Goal: Use online tool/utility: Utilize a website feature to perform a specific function

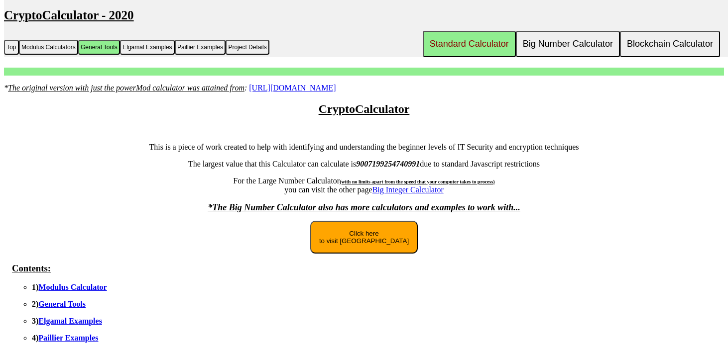
scroll to position [2100, 0]
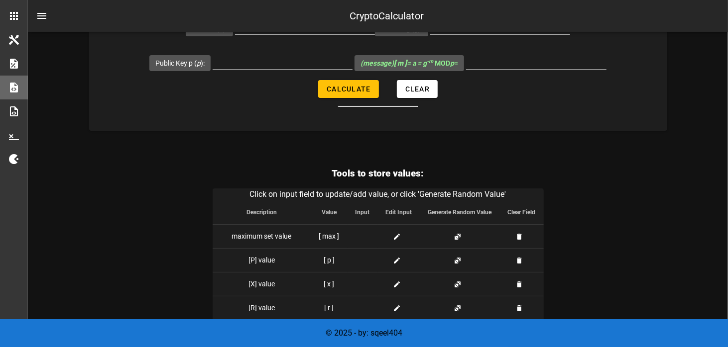
scroll to position [2504, 0]
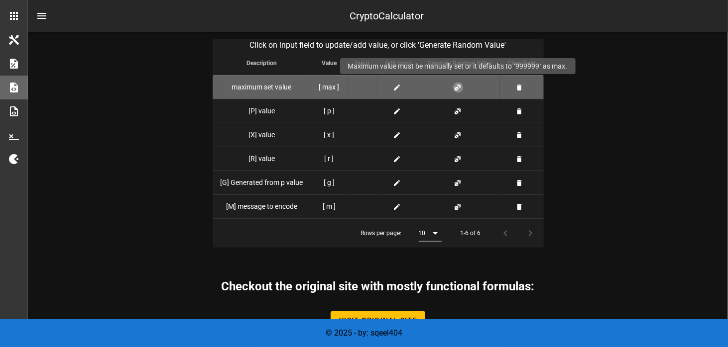
click at [457, 84] on button "button" at bounding box center [458, 88] width 8 height 8
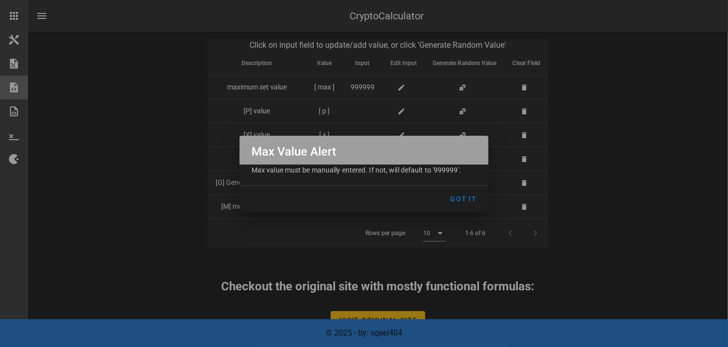
click at [561, 143] on div at bounding box center [364, 173] width 728 height 347
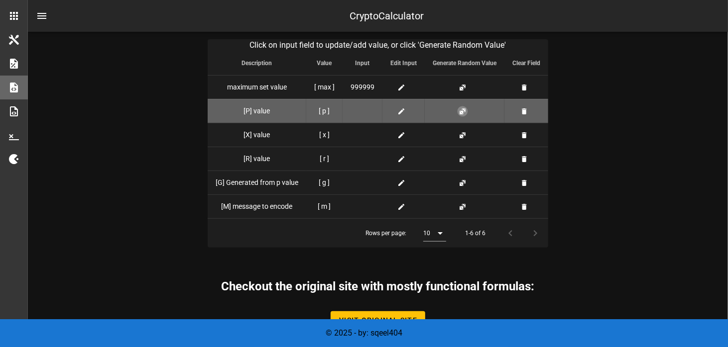
click at [459, 107] on button "button" at bounding box center [462, 111] width 8 height 8
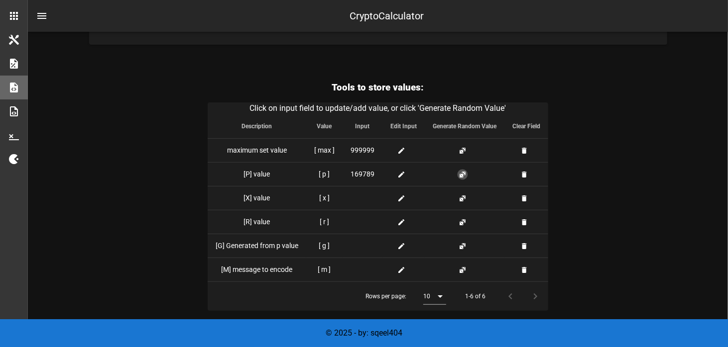
scroll to position [2408, 0]
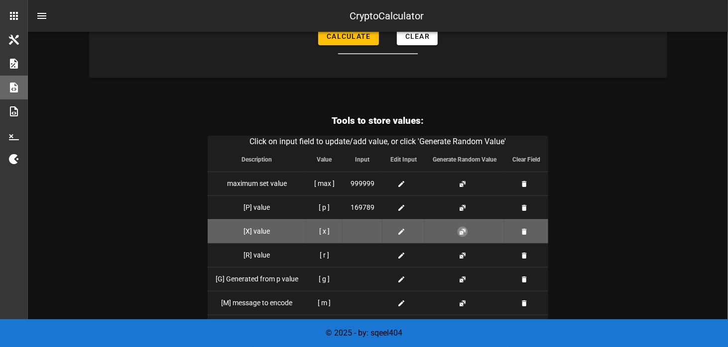
click at [459, 228] on button "button" at bounding box center [462, 232] width 8 height 8
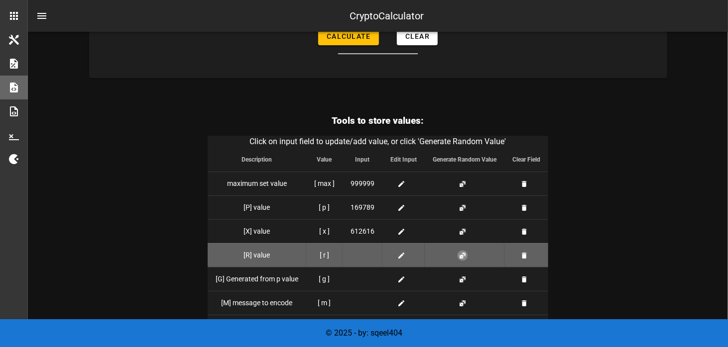
click at [462, 253] on button "button" at bounding box center [462, 256] width 8 height 8
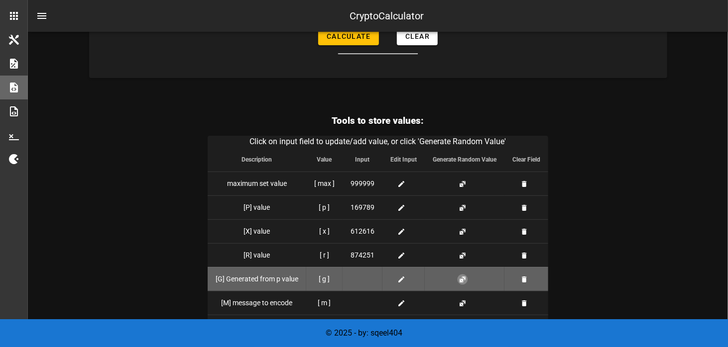
click at [462, 276] on button "button" at bounding box center [462, 280] width 8 height 8
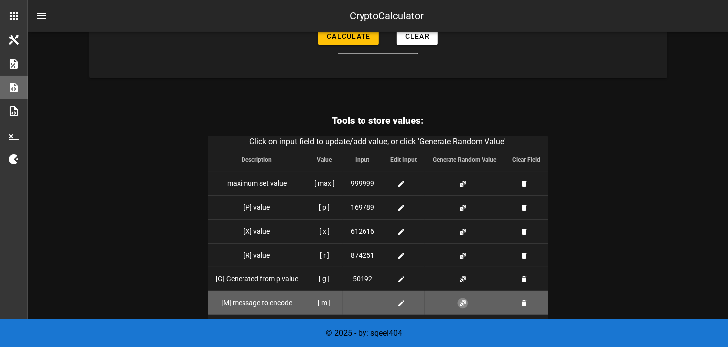
click at [463, 300] on button "button" at bounding box center [462, 304] width 8 height 8
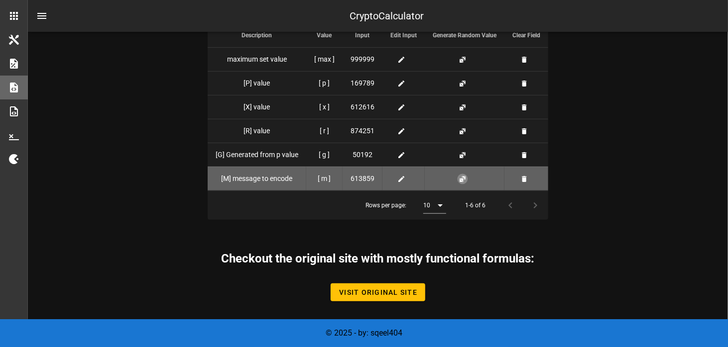
scroll to position [2482, 0]
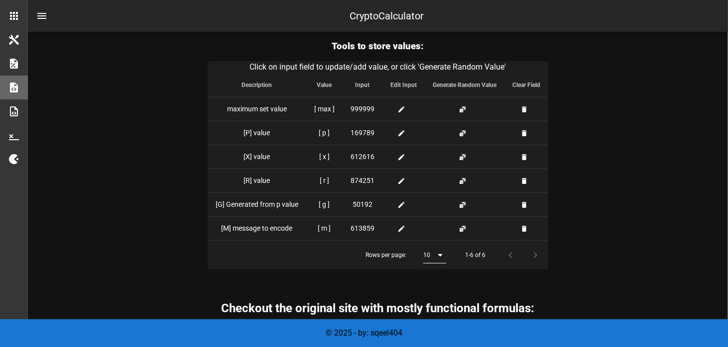
click at [433, 250] on div at bounding box center [439, 255] width 14 height 12
click at [438, 327] on div "All" at bounding box center [436, 330] width 9 height 9
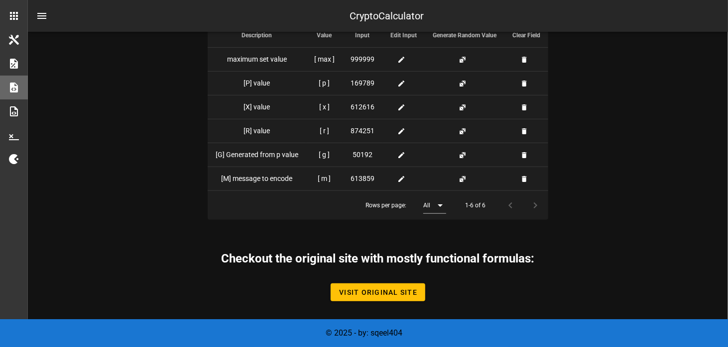
scroll to position [2433, 0]
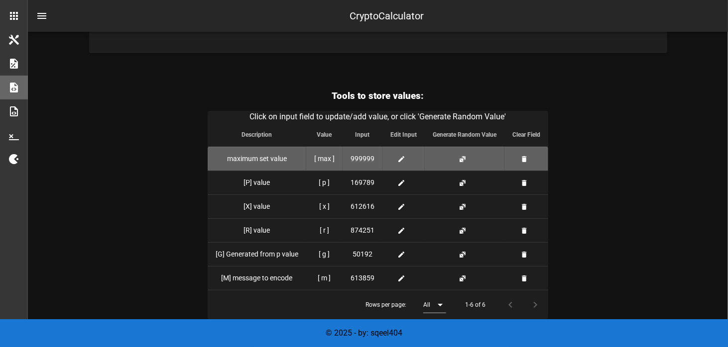
click at [358, 154] on span "999999" at bounding box center [362, 159] width 24 height 10
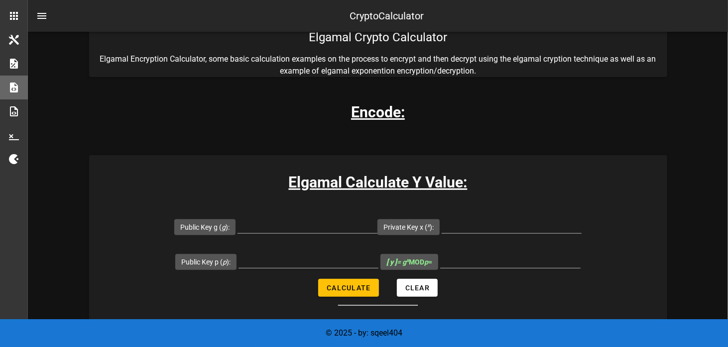
scroll to position [149, 0]
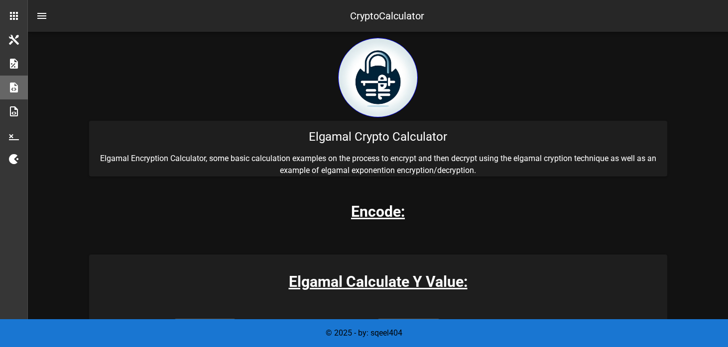
scroll to position [149, 0]
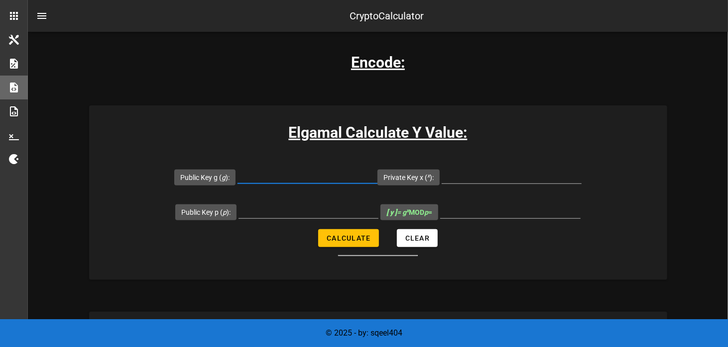
click at [270, 178] on input "Public Key g ( g ):" at bounding box center [307, 176] width 140 height 16
click at [273, 174] on input "Public Key g ( g ):" at bounding box center [307, 176] width 140 height 16
type input "10"
click at [264, 209] on input "Public Key p ( p ):" at bounding box center [308, 211] width 140 height 16
type input "19"
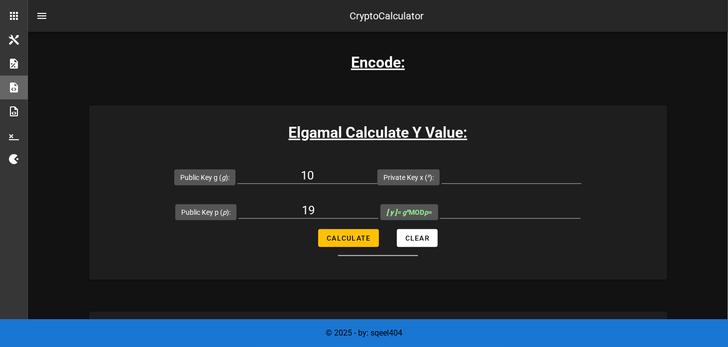
click at [476, 174] on input "Private Key x ( x ):" at bounding box center [511, 176] width 140 height 16
type input "16"
click at [358, 230] on button "Calculate" at bounding box center [348, 238] width 60 height 18
type input "4"
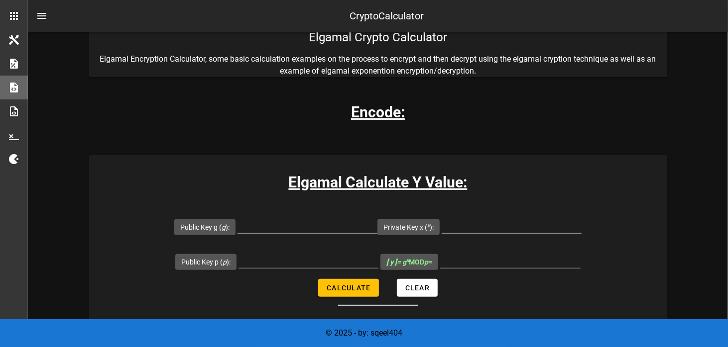
scroll to position [149, 0]
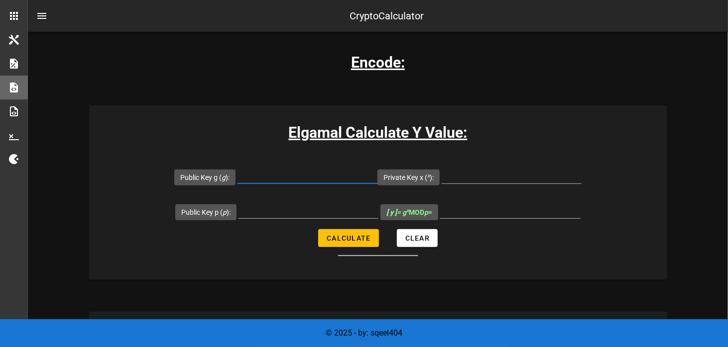
click at [286, 176] on input "Public Key g ( g ):" at bounding box center [307, 176] width 140 height 16
type input "19"
click at [310, 211] on input "Public Key p ( p ):" at bounding box center [308, 211] width 140 height 16
type input "10"
click at [487, 174] on input "Private Key x ( x ):" at bounding box center [511, 176] width 140 height 16
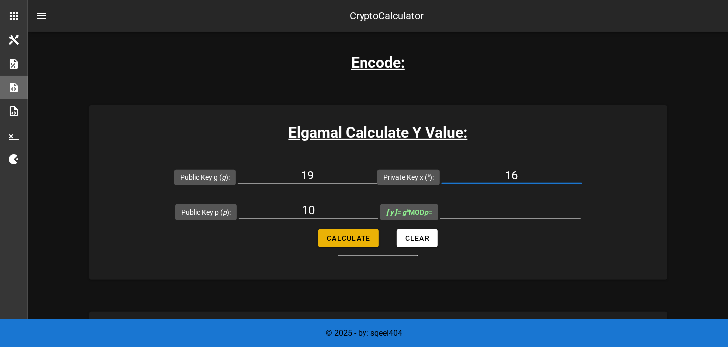
type input "16"
click at [342, 239] on span "Calculate" at bounding box center [348, 238] width 44 height 8
type input "1"
drag, startPoint x: 324, startPoint y: 174, endPoint x: 281, endPoint y: 168, distance: 43.7
click at [281, 168] on input "19" at bounding box center [307, 176] width 140 height 16
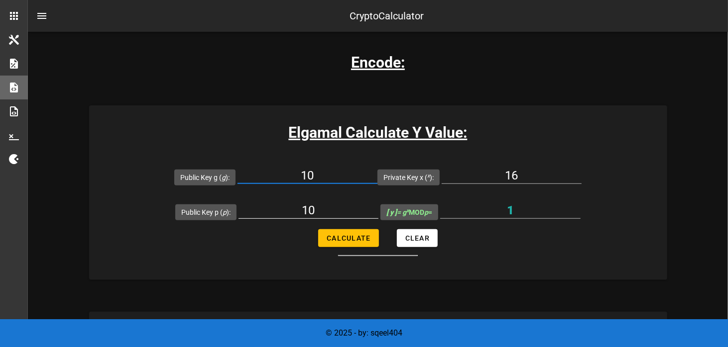
type input "10"
click at [319, 212] on input "10" at bounding box center [308, 211] width 140 height 16
type input "19"
click at [334, 232] on button "Calculate" at bounding box center [348, 238] width 60 height 18
type input "4"
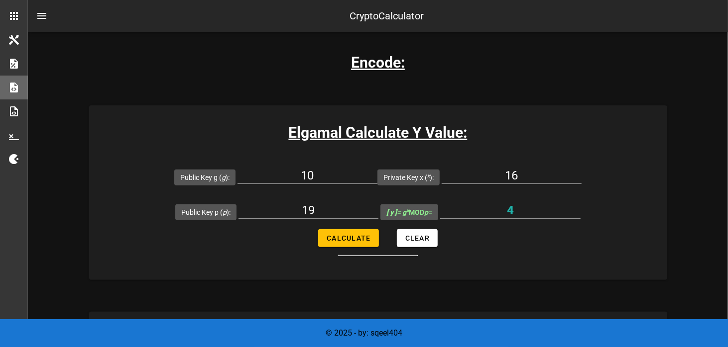
scroll to position [100, 0]
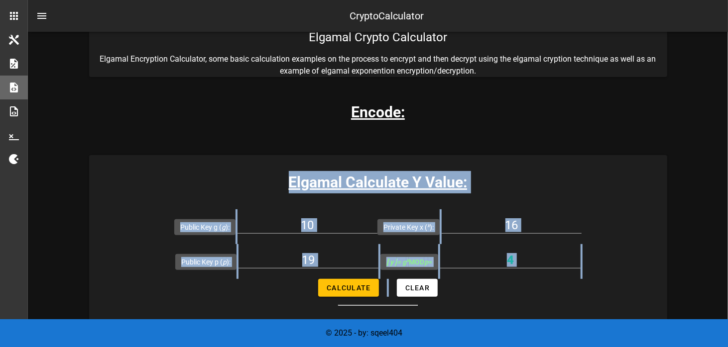
drag, startPoint x: 495, startPoint y: 296, endPoint x: 208, endPoint y: 173, distance: 312.2
click at [208, 173] on div "Elgamal Calculate Y Value: Public Key g ( g ): 10 Private Key x ( x ): 16 Publi…" at bounding box center [378, 242] width 578 height 175
copy div "Elgamal Calculate Y Value: Public Key g ( g ): Private Key x ( x ): Public Key …"
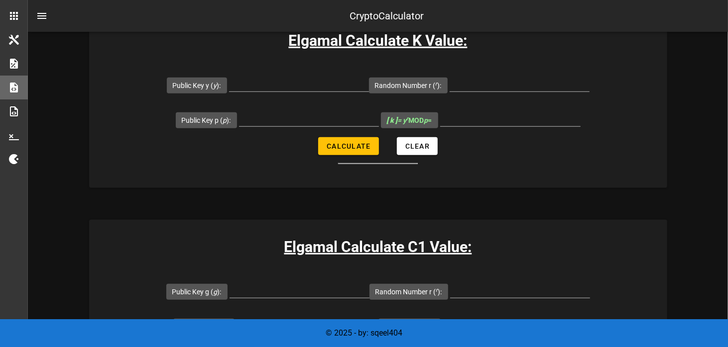
scroll to position [398, 0]
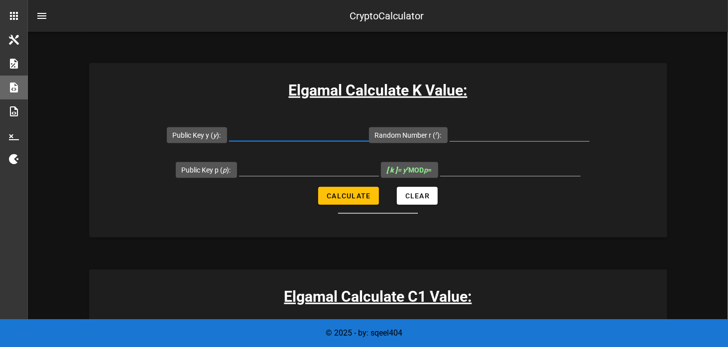
click at [283, 138] on input "Public Key y ( y ):" at bounding box center [299, 133] width 140 height 16
type input "4"
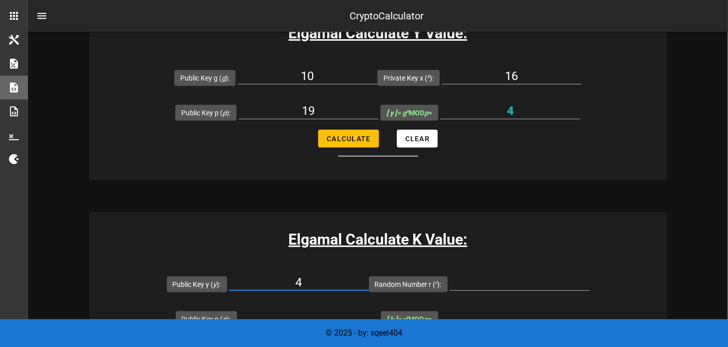
scroll to position [299, 0]
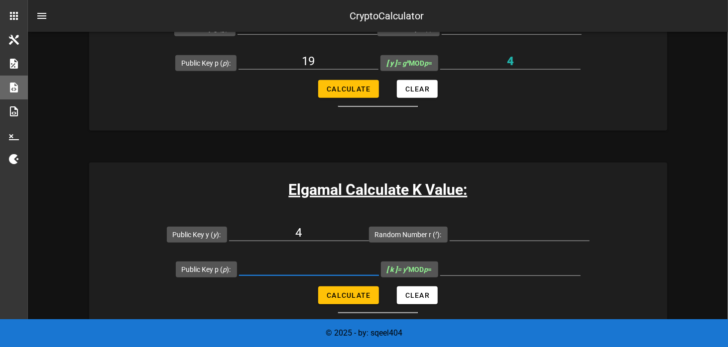
click at [295, 264] on input "Public Key p ( p ):" at bounding box center [309, 268] width 140 height 16
type input "19"
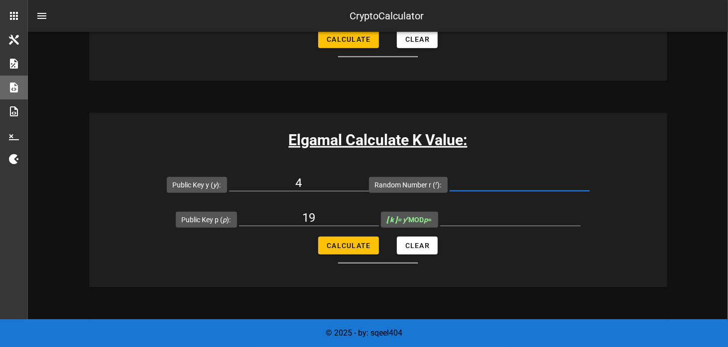
drag, startPoint x: 479, startPoint y: 181, endPoint x: 484, endPoint y: 184, distance: 5.1
click at [480, 181] on input "Random Number r ( r ):" at bounding box center [519, 183] width 140 height 16
type input "5"
click at [343, 242] on span "Calculate" at bounding box center [348, 246] width 44 height 8
type input "17"
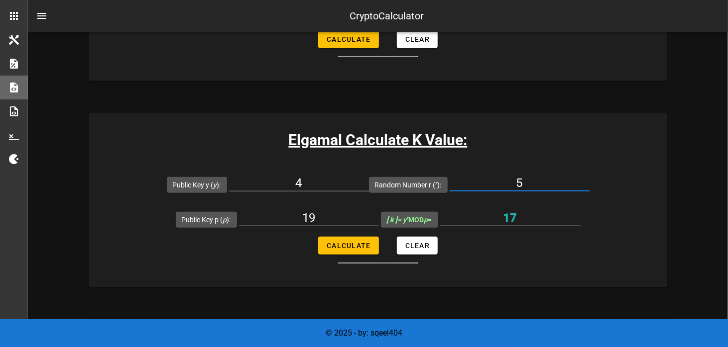
drag, startPoint x: 523, startPoint y: 182, endPoint x: 504, endPoint y: 179, distance: 18.7
click at [504, 179] on input "5" at bounding box center [519, 183] width 140 height 16
type input "18"
click at [342, 240] on button "Calculate" at bounding box center [348, 246] width 60 height 18
type input "1"
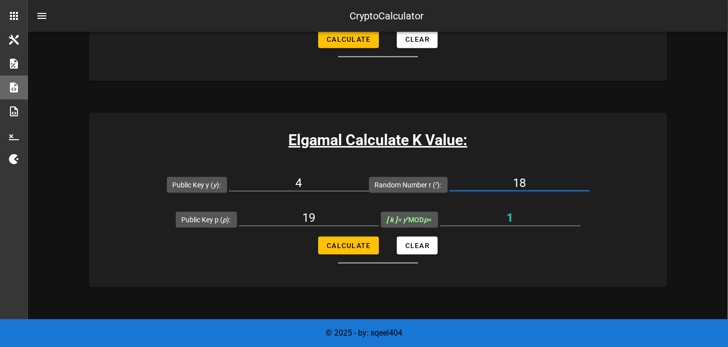
drag, startPoint x: 523, startPoint y: 183, endPoint x: 508, endPoint y: 180, distance: 15.8
click at [508, 180] on input "18" at bounding box center [519, 183] width 140 height 16
type input "1"
click at [550, 164] on div "Elgamal Calculate K Value: Public Key y ( y ): 4 Random Number r ( r ): 1 Publi…" at bounding box center [378, 200] width 578 height 175
click at [357, 242] on span "Calculate" at bounding box center [348, 246] width 44 height 8
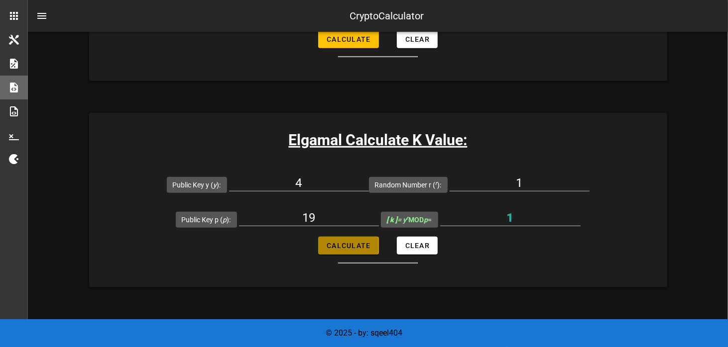
type input "4"
drag, startPoint x: 527, startPoint y: 184, endPoint x: 497, endPoint y: 181, distance: 30.5
click at [497, 181] on input "1" at bounding box center [519, 183] width 140 height 16
type input "2"
click at [535, 145] on h3 "Elgamal Calculate K Value:" at bounding box center [378, 140] width 578 height 22
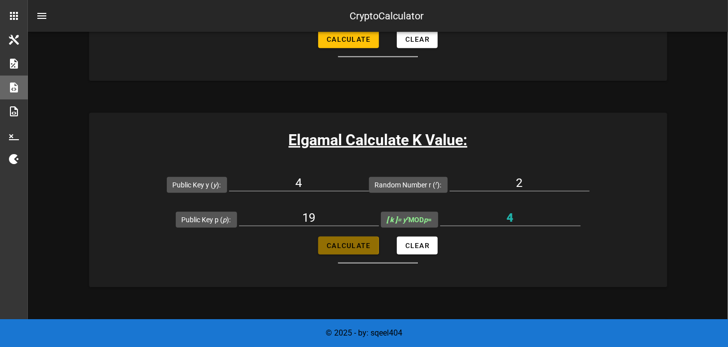
click at [368, 239] on button "Calculate" at bounding box center [348, 246] width 60 height 18
type input "16"
drag, startPoint x: 524, startPoint y: 184, endPoint x: 479, endPoint y: 180, distance: 44.5
click at [479, 180] on input "2" at bounding box center [519, 183] width 140 height 16
type input "3"
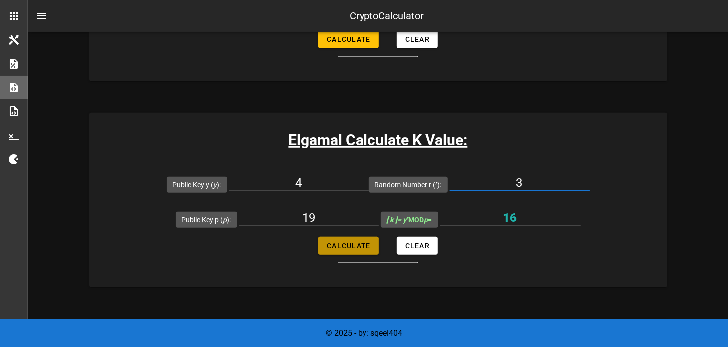
click at [340, 242] on span "Calculate" at bounding box center [348, 246] width 44 height 8
type input "7"
drag, startPoint x: 524, startPoint y: 184, endPoint x: 494, endPoint y: 182, distance: 30.4
click at [494, 182] on input "3" at bounding box center [519, 183] width 140 height 16
type input "4"
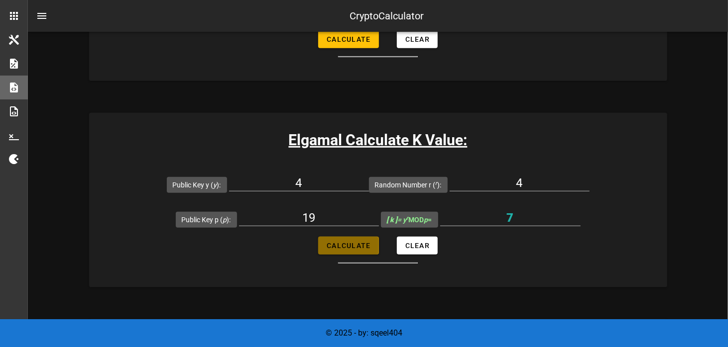
click at [370, 239] on button "Calculate" at bounding box center [348, 246] width 60 height 18
type input "9"
drag, startPoint x: 523, startPoint y: 184, endPoint x: 496, endPoint y: 183, distance: 26.4
click at [496, 183] on input "4" at bounding box center [519, 183] width 140 height 16
type input "5"
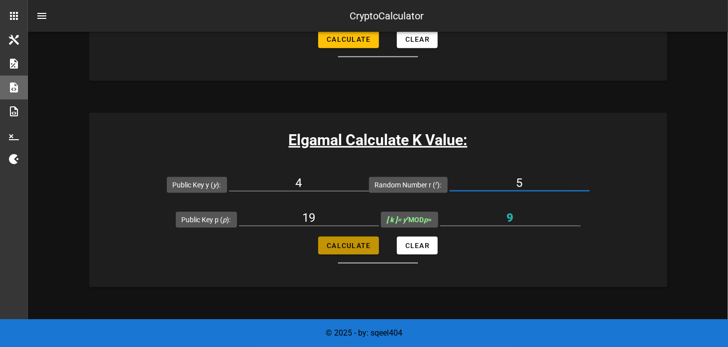
click at [344, 238] on button "Calculate" at bounding box center [348, 246] width 60 height 18
type input "17"
drag, startPoint x: 525, startPoint y: 185, endPoint x: 477, endPoint y: 182, distance: 47.9
click at [477, 182] on input "5" at bounding box center [519, 183] width 140 height 16
type input "6"
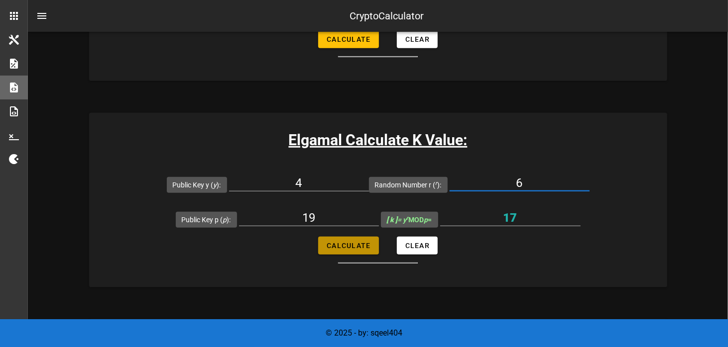
click at [342, 250] on button "Calculate" at bounding box center [348, 246] width 60 height 18
type input "11"
drag, startPoint x: 522, startPoint y: 178, endPoint x: 497, endPoint y: 179, distance: 25.4
click at [497, 179] on input "6" at bounding box center [519, 183] width 140 height 16
type input "7"
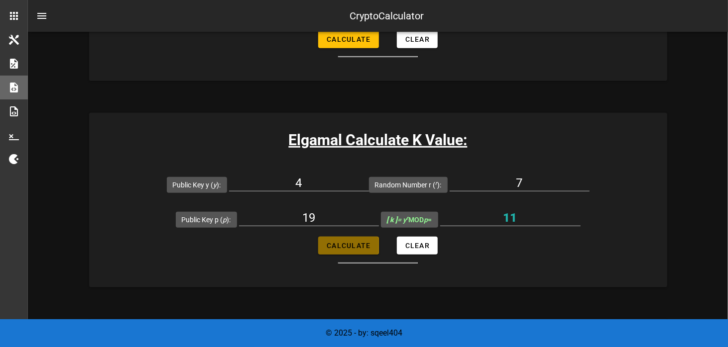
click at [358, 242] on span "Calculate" at bounding box center [348, 246] width 44 height 8
type input "6"
drag, startPoint x: 527, startPoint y: 180, endPoint x: 482, endPoint y: 176, distance: 45.5
click at [482, 176] on input "7" at bounding box center [519, 183] width 140 height 16
type input "8"
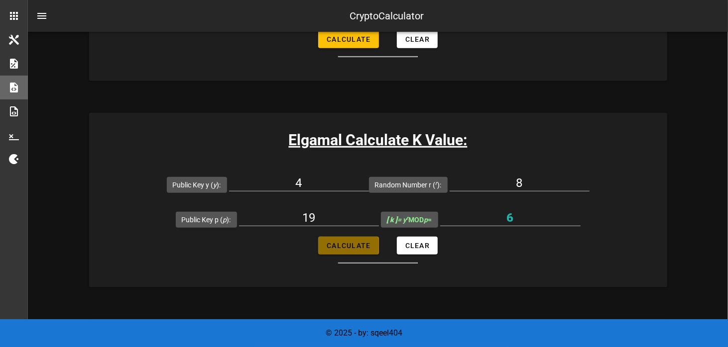
click at [340, 242] on span "Calculate" at bounding box center [348, 246] width 44 height 8
type input "5"
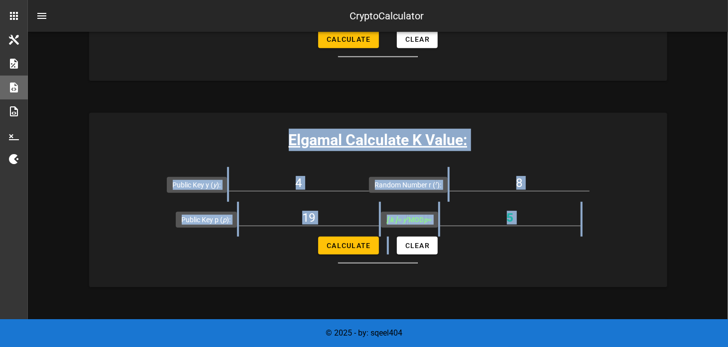
drag, startPoint x: 406, startPoint y: 235, endPoint x: 284, endPoint y: 134, distance: 158.0
click at [284, 134] on div "Elgamal Calculate K Value: Public Key y ( y ): 4 Random Number r ( r ): 8 Publi…" at bounding box center [378, 200] width 578 height 175
copy div "Elgamal Calculate K Value: Public Key y ( y ): Random Number r ( r ): Public Ke…"
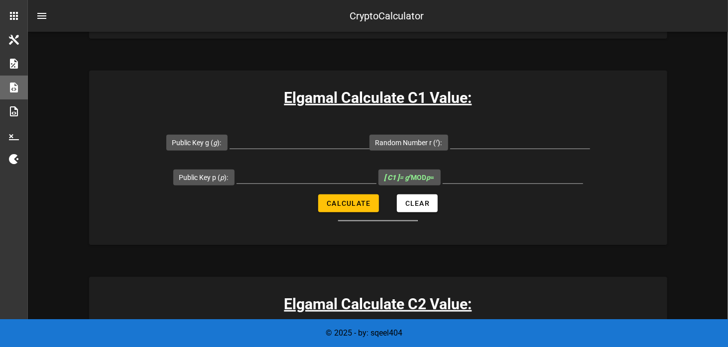
scroll to position [498, 0]
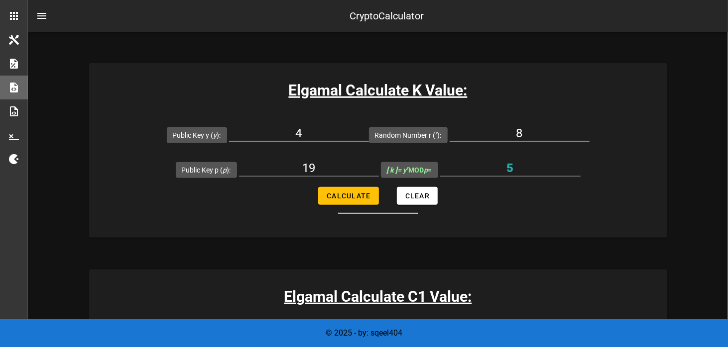
scroll to position [547, 0]
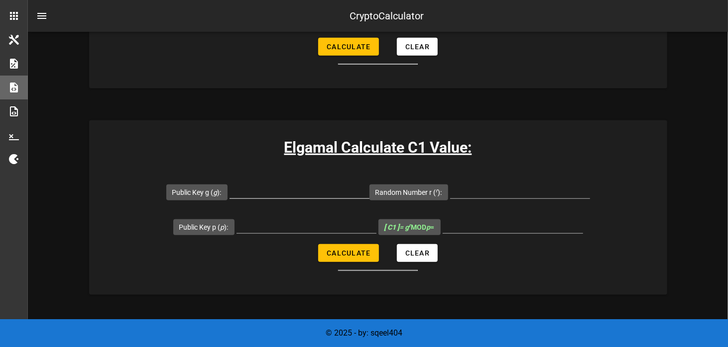
click at [282, 195] on input "Public Key g ( g ):" at bounding box center [299, 191] width 140 height 16
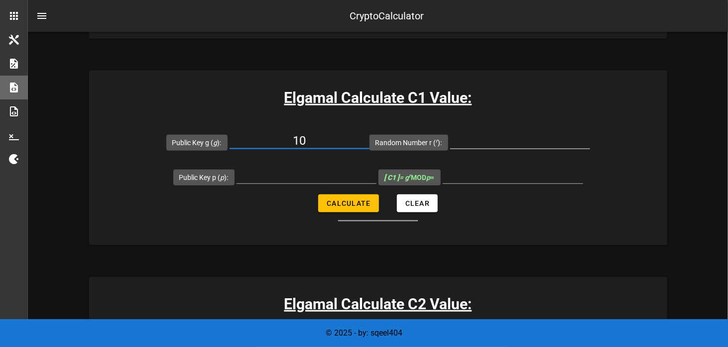
type input "10"
click at [535, 144] on input "Random Number r ( r ):" at bounding box center [520, 141] width 140 height 16
type input "8"
click at [292, 171] on input "Public Key p ( p ):" at bounding box center [306, 176] width 140 height 16
type input "19"
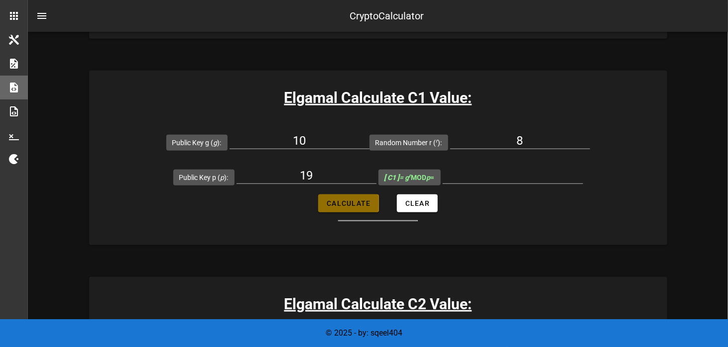
click at [350, 204] on span "Calculate" at bounding box center [348, 204] width 44 height 8
type input "17"
drag, startPoint x: 526, startPoint y: 138, endPoint x: 493, endPoint y: 134, distance: 33.1
click at [493, 134] on input "8" at bounding box center [520, 141] width 140 height 16
type input "1"
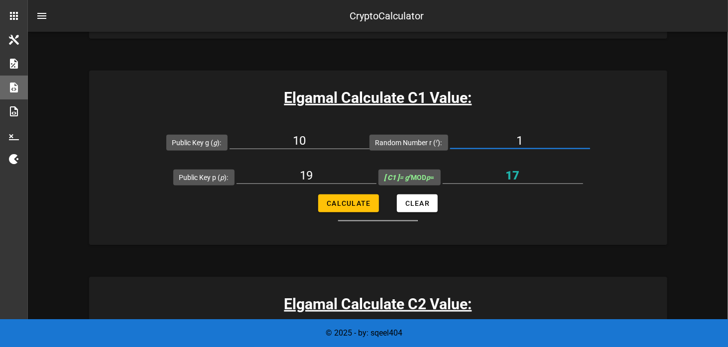
click at [545, 119] on div "Elgamal Calculate C1 Value: Public Key g ( g ): 10 Random Number r ( r ): 1 Pub…" at bounding box center [378, 158] width 578 height 175
click at [346, 203] on span "Calculate" at bounding box center [348, 204] width 44 height 8
type input "10"
drag, startPoint x: 530, startPoint y: 141, endPoint x: 479, endPoint y: 140, distance: 50.8
click at [476, 140] on input "1" at bounding box center [520, 141] width 140 height 16
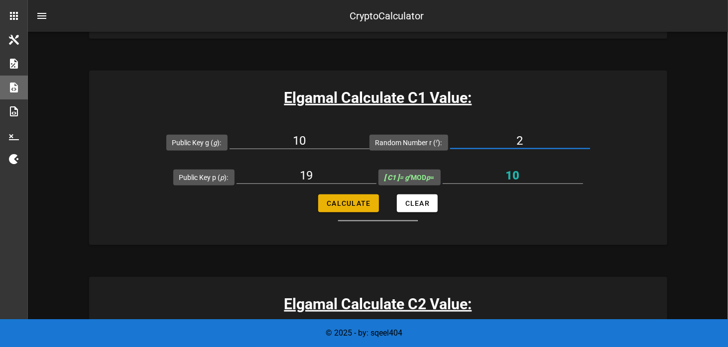
type input "2"
click at [345, 205] on span "Calculate" at bounding box center [348, 204] width 44 height 8
type input "5"
drag, startPoint x: 526, startPoint y: 139, endPoint x: 493, endPoint y: 137, distance: 32.9
click at [493, 137] on input "2" at bounding box center [520, 141] width 140 height 16
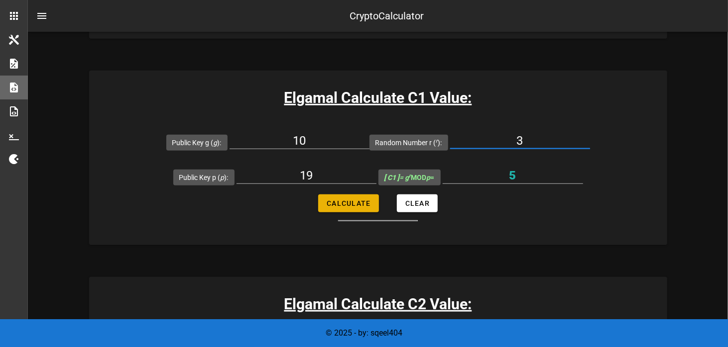
type input "3"
click at [339, 201] on span "Calculate" at bounding box center [348, 204] width 44 height 8
type input "12"
drag, startPoint x: 526, startPoint y: 137, endPoint x: 494, endPoint y: 138, distance: 31.4
click at [494, 138] on input "3" at bounding box center [520, 141] width 140 height 16
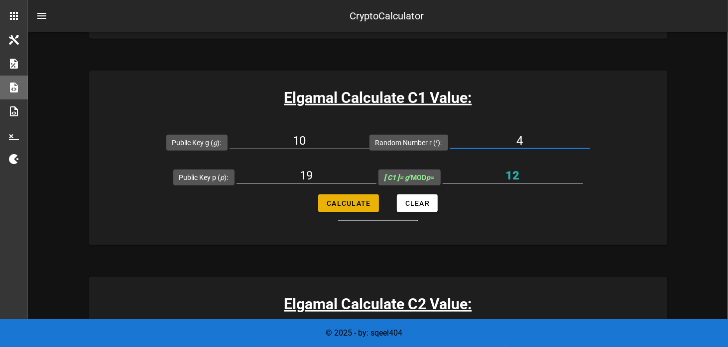
type input "4"
click at [358, 204] on span "Calculate" at bounding box center [348, 204] width 44 height 8
type input "6"
click at [489, 136] on input "4" at bounding box center [520, 141] width 140 height 16
type input "5"
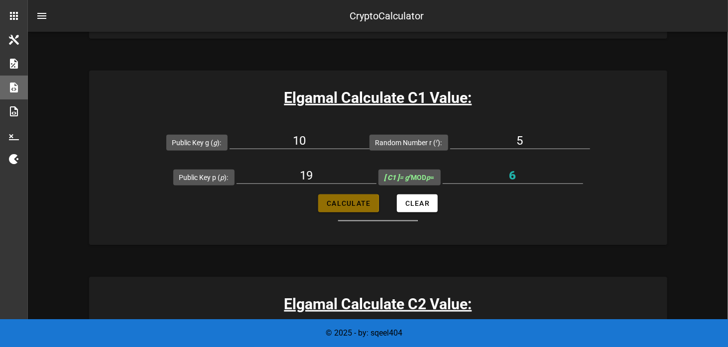
click at [325, 206] on button "Calculate" at bounding box center [348, 204] width 60 height 18
type input "3"
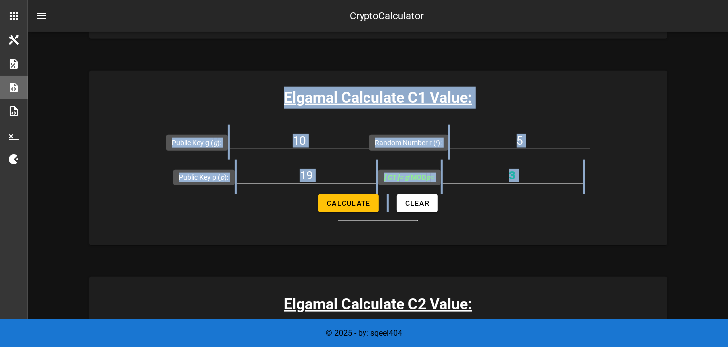
drag, startPoint x: 463, startPoint y: 225, endPoint x: 285, endPoint y: 99, distance: 218.0
click at [285, 99] on div "Elgamal Calculate C1 Value: Public Key g ( g ): 10 Random Number r ( r ): 5 Pub…" at bounding box center [378, 158] width 578 height 175
copy div "Elgamal Calculate C1 Value: Public Key g ( g ): Random Number r ( r ): Public K…"
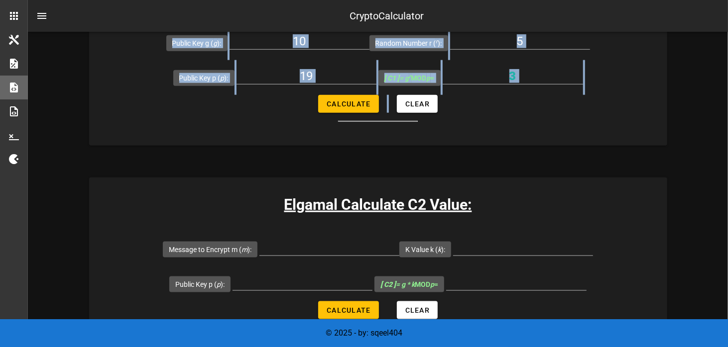
scroll to position [746, 0]
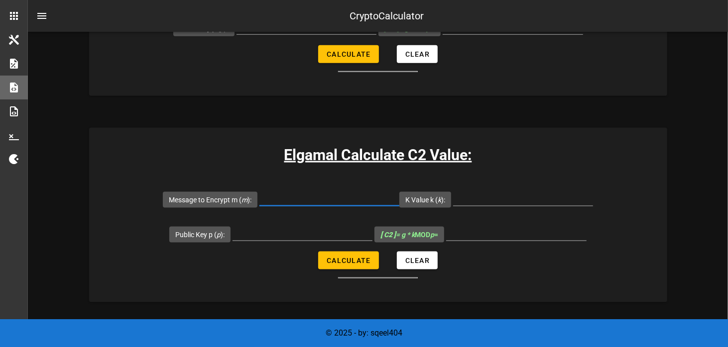
click at [288, 200] on input "Message to Encrypt m ( m ):" at bounding box center [329, 198] width 140 height 16
click at [308, 197] on input "Message to Encrypt m ( m ):" at bounding box center [329, 198] width 140 height 16
type input "14"
click at [487, 193] on input "K Value k ( k ):" at bounding box center [523, 198] width 140 height 16
type input "5"
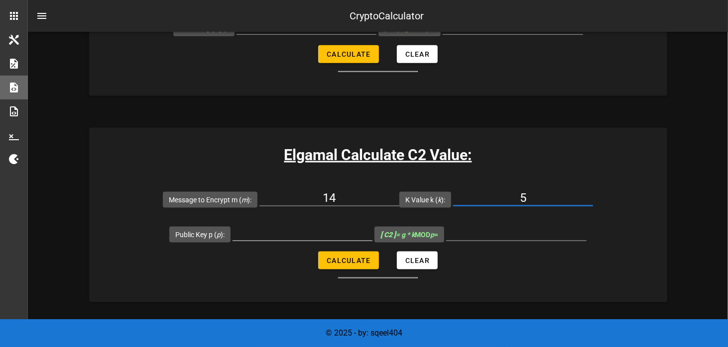
click at [293, 230] on input "Public Key p ( p ):" at bounding box center [302, 233] width 140 height 16
type input "19"
click at [343, 258] on span "Calculate" at bounding box center [348, 261] width 44 height 8
type input "13"
drag, startPoint x: 343, startPoint y: 196, endPoint x: 308, endPoint y: 195, distance: 35.3
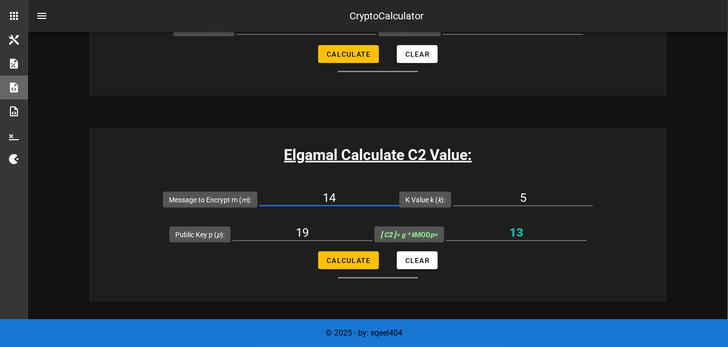
click at [308, 195] on input "14" at bounding box center [329, 198] width 140 height 16
type input "1"
click at [336, 257] on span "Calculate" at bounding box center [348, 261] width 44 height 8
type input "5"
drag, startPoint x: 341, startPoint y: 188, endPoint x: 320, endPoint y: 193, distance: 21.9
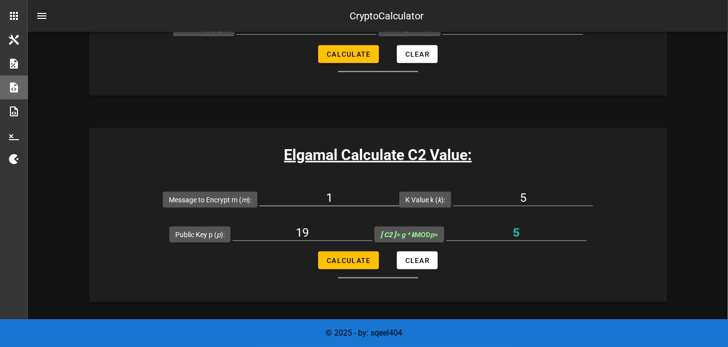
click at [320, 193] on div "1" at bounding box center [329, 200] width 140 height 33
click at [345, 191] on input "1" at bounding box center [329, 198] width 140 height 16
click at [338, 195] on input "1" at bounding box center [329, 198] width 140 height 16
click at [341, 196] on input "1" at bounding box center [329, 198] width 140 height 16
drag, startPoint x: 342, startPoint y: 196, endPoint x: 330, endPoint y: 196, distance: 11.9
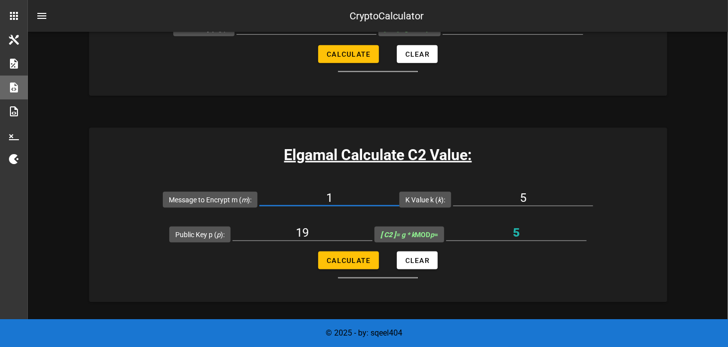
click at [330, 196] on input "1" at bounding box center [329, 198] width 140 height 16
type input "2"
click at [342, 257] on span "Calculate" at bounding box center [348, 261] width 44 height 8
type input "10"
drag, startPoint x: 337, startPoint y: 194, endPoint x: 325, endPoint y: 195, distance: 12.0
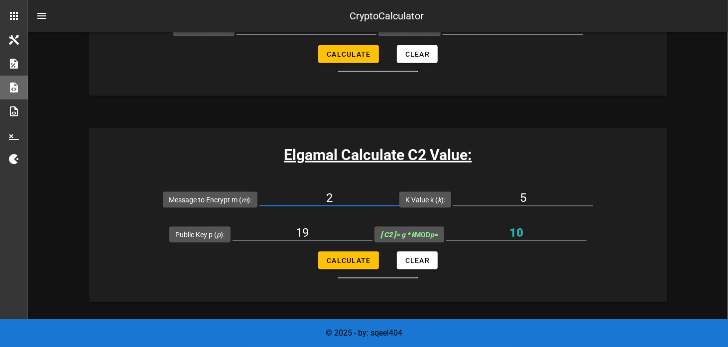
click at [325, 195] on input "2" at bounding box center [329, 198] width 140 height 16
type input "3"
click at [348, 257] on span "Calculate" at bounding box center [348, 261] width 44 height 8
type input "15"
drag, startPoint x: 322, startPoint y: 196, endPoint x: 316, endPoint y: 196, distance: 6.0
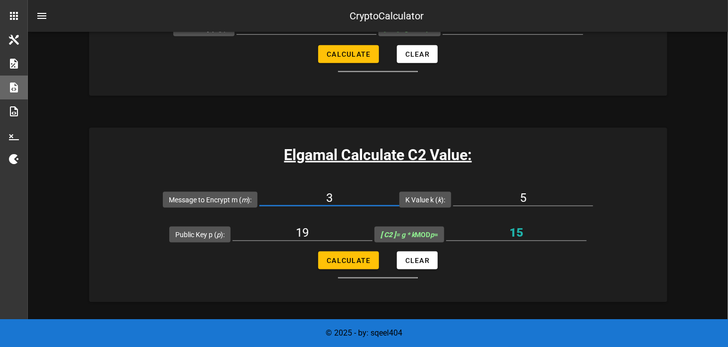
click at [316, 196] on input "3" at bounding box center [329, 198] width 140 height 16
type input "4"
click at [345, 257] on span "Calculate" at bounding box center [348, 261] width 44 height 8
type input "1"
drag, startPoint x: 340, startPoint y: 196, endPoint x: 326, endPoint y: 196, distance: 13.4
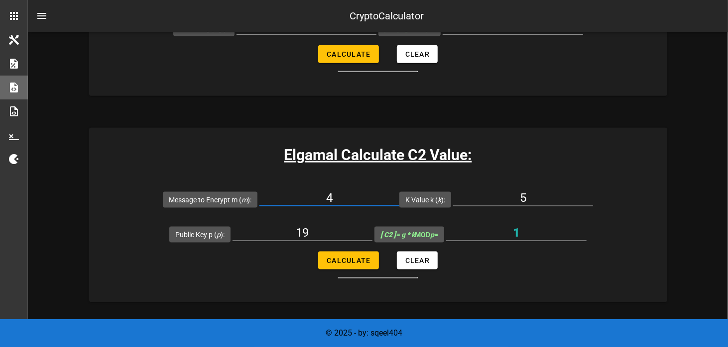
click at [326, 196] on input "4" at bounding box center [329, 198] width 140 height 16
type input "5"
click at [346, 258] on span "Calculate" at bounding box center [348, 261] width 44 height 8
type input "6"
drag, startPoint x: 340, startPoint y: 198, endPoint x: 314, endPoint y: 194, distance: 27.1
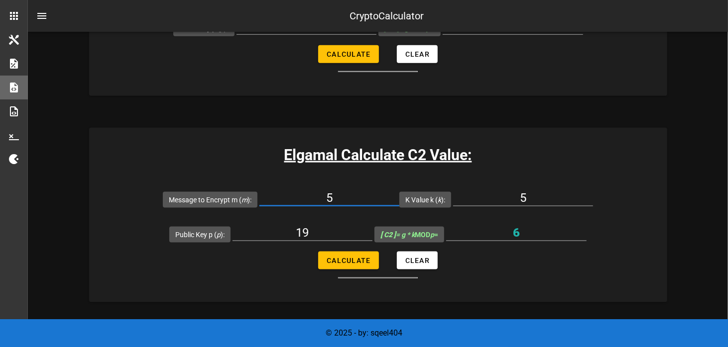
click at [314, 194] on input "5" at bounding box center [329, 198] width 140 height 16
type input "6"
click at [351, 261] on span "Calculate" at bounding box center [348, 261] width 44 height 8
type input "11"
drag, startPoint x: 340, startPoint y: 199, endPoint x: 325, endPoint y: 197, distance: 15.0
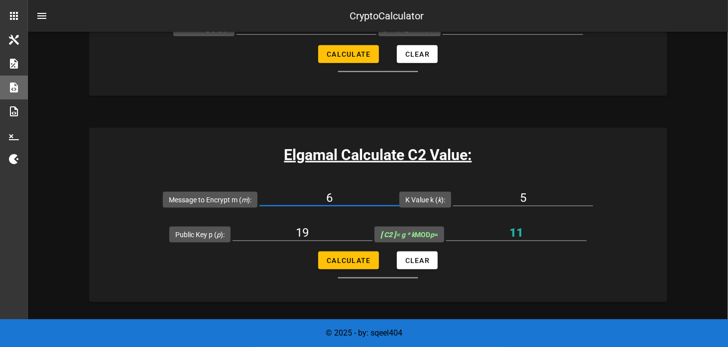
click at [325, 197] on input "6" at bounding box center [329, 198] width 140 height 16
type input "7"
click at [348, 260] on span "Calculate" at bounding box center [348, 261] width 44 height 8
type input "16"
drag, startPoint x: 340, startPoint y: 197, endPoint x: 305, endPoint y: 196, distance: 35.4
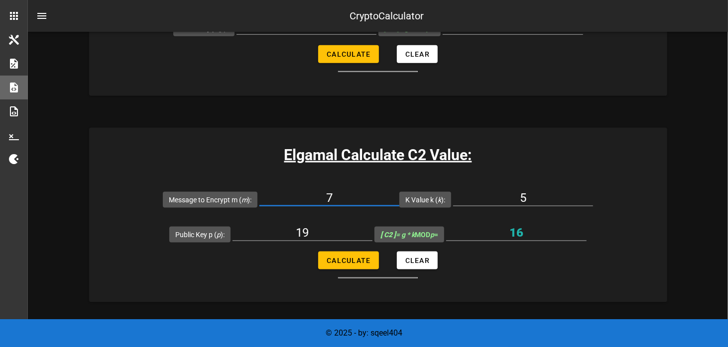
click at [305, 196] on input "7" at bounding box center [329, 198] width 140 height 16
type input "8"
click at [341, 262] on span "Calculate" at bounding box center [348, 261] width 44 height 8
type input "2"
drag, startPoint x: 349, startPoint y: 193, endPoint x: 306, endPoint y: 194, distance: 42.8
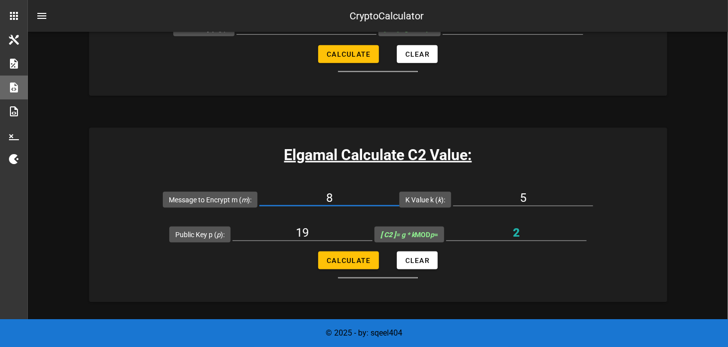
click at [306, 194] on input "8" at bounding box center [329, 198] width 140 height 16
type input "9"
click at [334, 254] on button "Calculate" at bounding box center [348, 261] width 60 height 18
type input "7"
drag, startPoint x: 341, startPoint y: 191, endPoint x: 319, endPoint y: 192, distance: 22.9
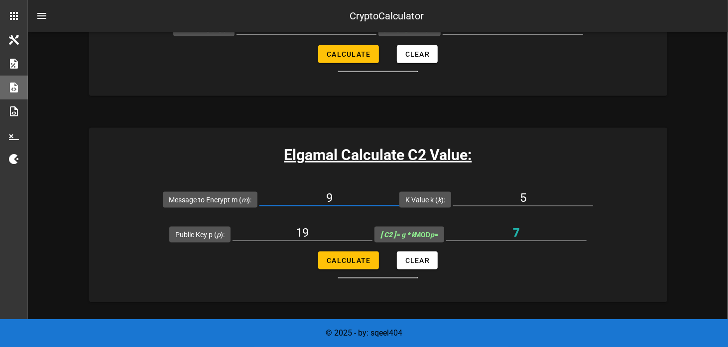
click at [319, 192] on input "9" at bounding box center [329, 198] width 140 height 16
type input "10"
click at [362, 259] on span "Calculate" at bounding box center [348, 261] width 44 height 8
type input "12"
drag, startPoint x: 349, startPoint y: 200, endPoint x: 306, endPoint y: 196, distance: 43.5
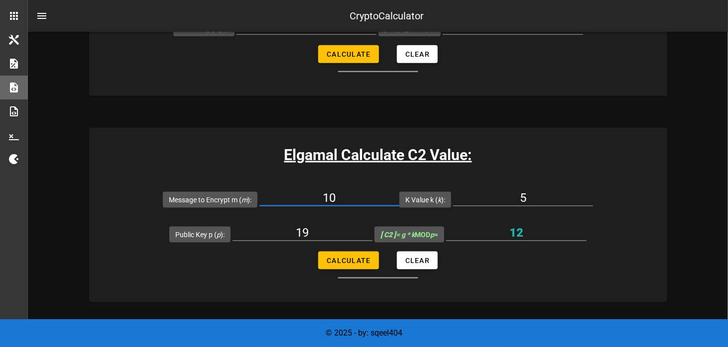
click at [306, 196] on input "10" at bounding box center [329, 198] width 140 height 16
type input "11"
click at [351, 257] on span "Calculate" at bounding box center [348, 261] width 44 height 8
type input "17"
drag, startPoint x: 345, startPoint y: 194, endPoint x: 307, endPoint y: 193, distance: 38.3
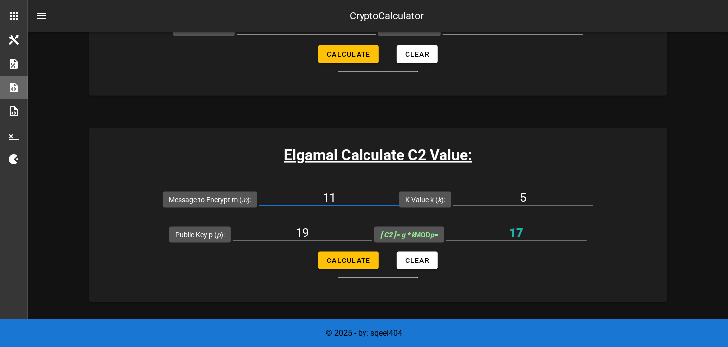
click at [307, 193] on input "11" at bounding box center [329, 198] width 140 height 16
type input "12"
click at [340, 259] on span "Calculate" at bounding box center [348, 261] width 44 height 8
type input "3"
drag, startPoint x: 331, startPoint y: 196, endPoint x: 304, endPoint y: 193, distance: 27.5
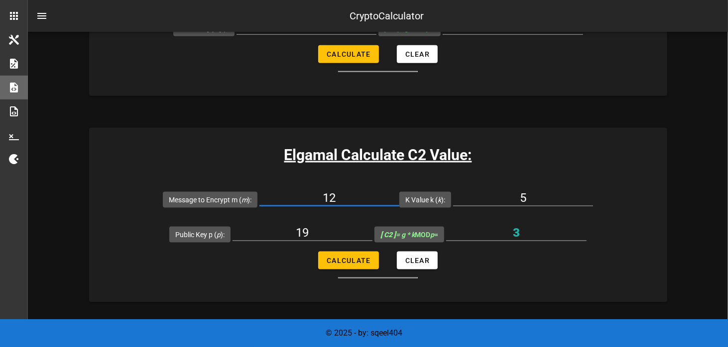
click at [304, 193] on input "12" at bounding box center [329, 198] width 140 height 16
type input "13"
click at [350, 260] on span "Calculate" at bounding box center [348, 261] width 44 height 8
type input "8"
drag, startPoint x: 346, startPoint y: 196, endPoint x: 298, endPoint y: 189, distance: 48.8
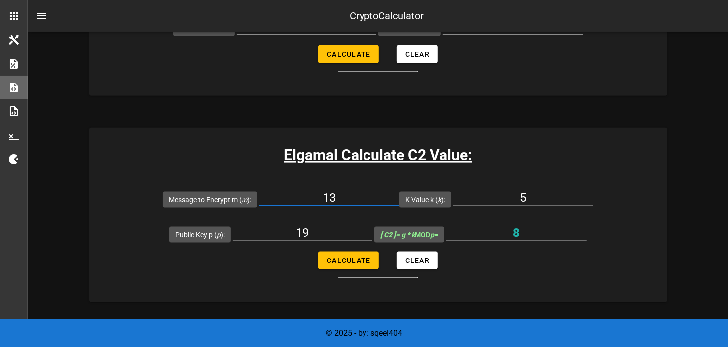
click at [298, 190] on input "13" at bounding box center [329, 198] width 140 height 16
type input "14"
click at [349, 257] on span "Calculate" at bounding box center [348, 261] width 44 height 8
type input "13"
drag, startPoint x: 349, startPoint y: 194, endPoint x: 300, endPoint y: 194, distance: 48.8
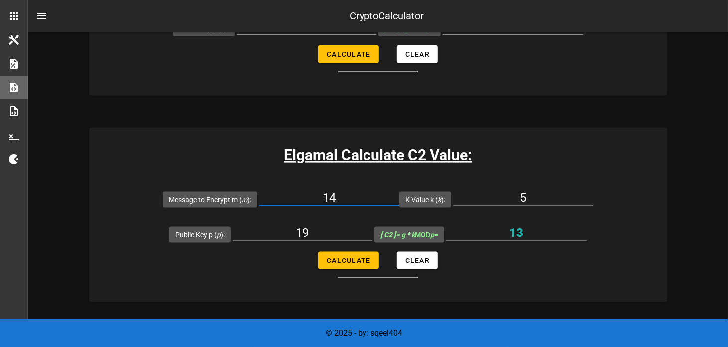
click at [300, 194] on input "14" at bounding box center [329, 198] width 140 height 16
type input "15"
click at [338, 257] on span "Calculate" at bounding box center [348, 261] width 44 height 8
type input "18"
drag, startPoint x: 347, startPoint y: 196, endPoint x: 296, endPoint y: 189, distance: 51.7
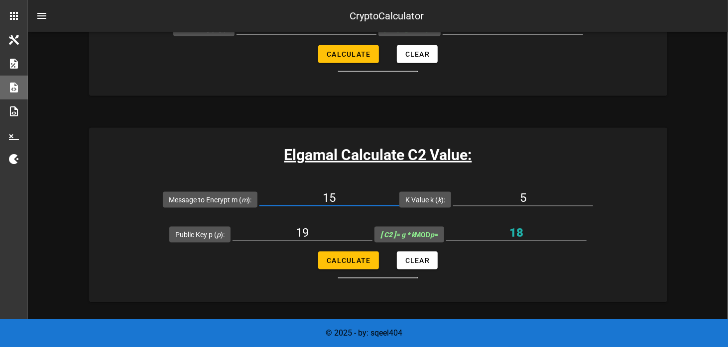
click at [296, 190] on input "15" at bounding box center [329, 198] width 140 height 16
type input "16"
click at [355, 261] on span "Calculate" at bounding box center [348, 261] width 44 height 8
type input "4"
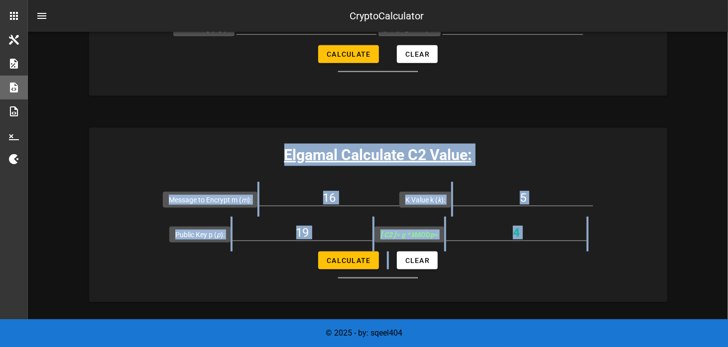
drag, startPoint x: 433, startPoint y: 278, endPoint x: 259, endPoint y: 149, distance: 216.7
click at [259, 149] on div "Elgamal Calculate C2 Value: Message to Encrypt m ( m ): 16 K Value k ( k ): 5 P…" at bounding box center [378, 215] width 578 height 175
copy div "Elgamal Calculate C2 Value: Message to Encrypt m ( m ): K Value k ( k ): Public…"
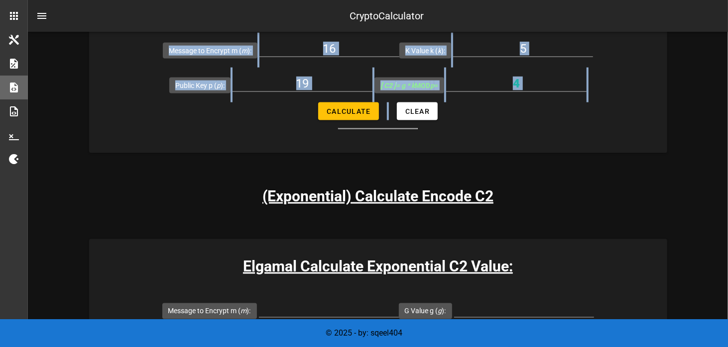
scroll to position [846, 0]
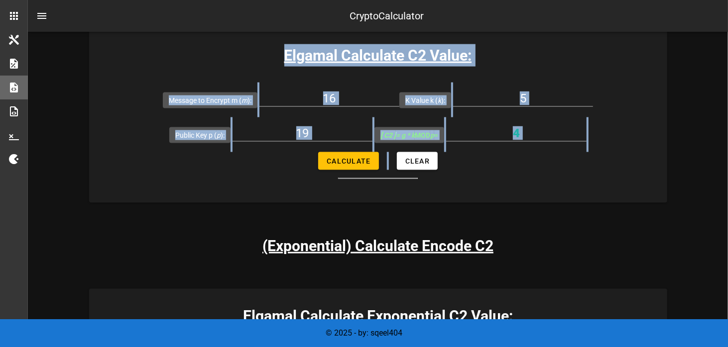
click at [609, 53] on h3 "Elgamal Calculate C2 Value:" at bounding box center [378, 55] width 578 height 22
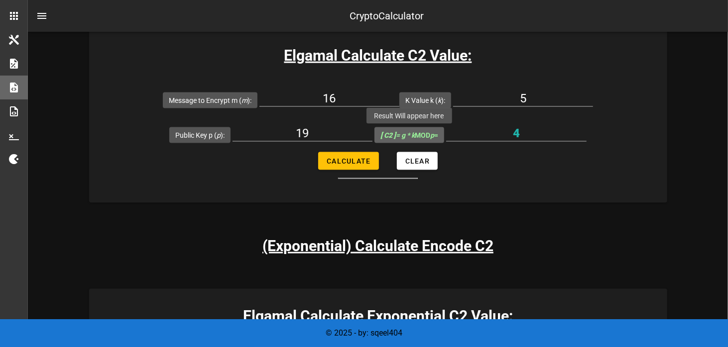
scroll to position [946, 0]
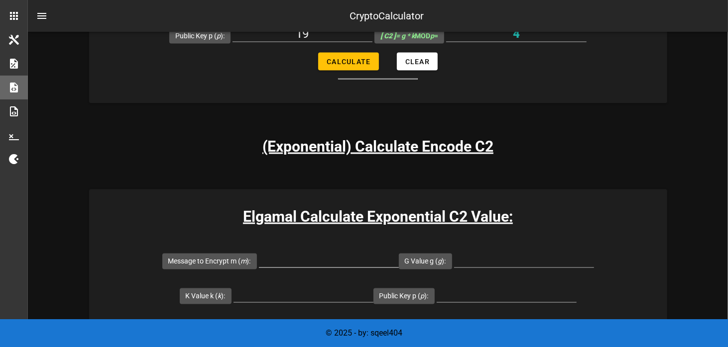
click at [332, 261] on input "Message to Encrypt m ( m ):" at bounding box center [329, 260] width 140 height 16
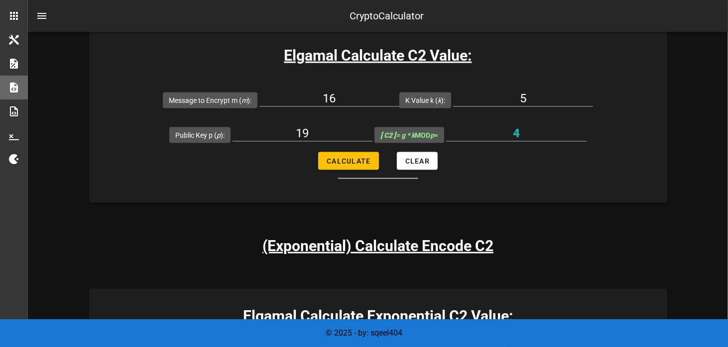
scroll to position [995, 0]
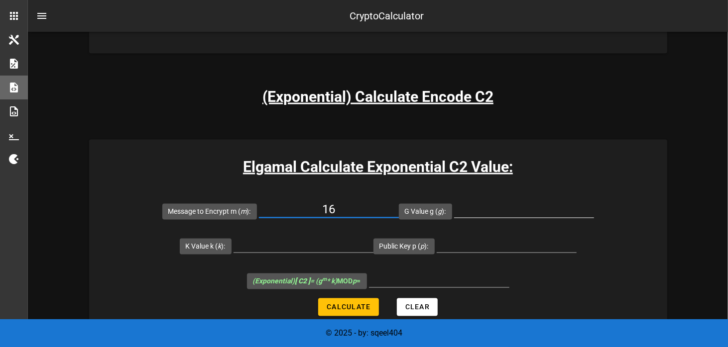
type input "16"
click at [506, 206] on input "G Value g ( g ):" at bounding box center [524, 210] width 140 height 16
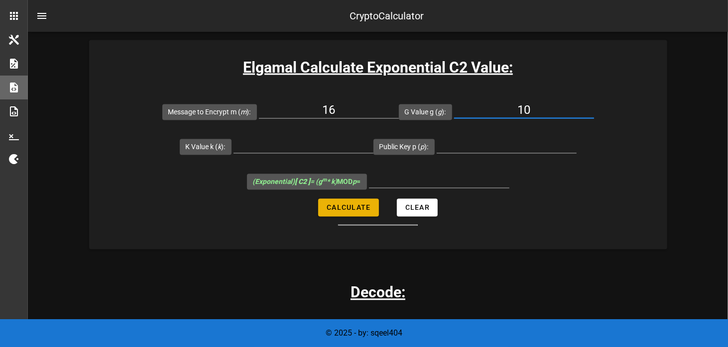
scroll to position [1145, 0]
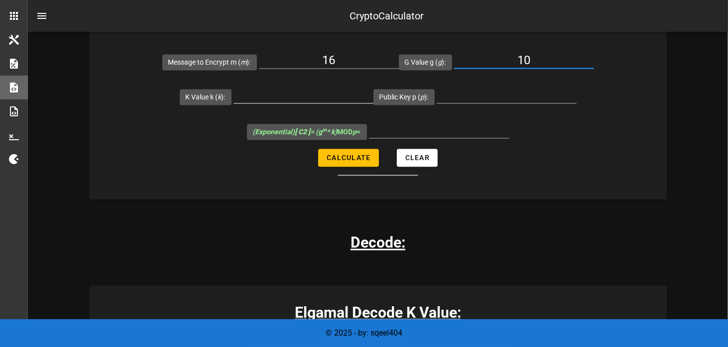
type input "10"
click at [300, 100] on input "K Value k ( k ):" at bounding box center [303, 96] width 140 height 16
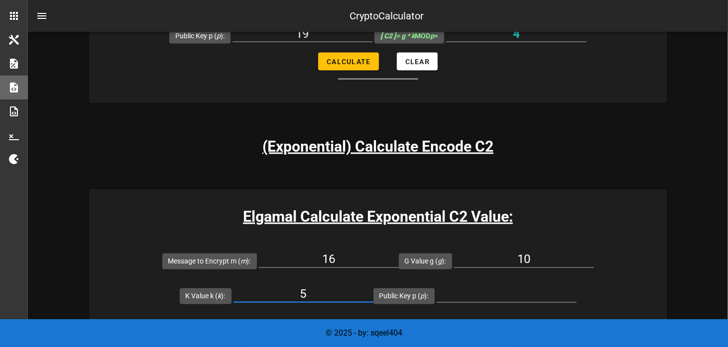
scroll to position [995, 0]
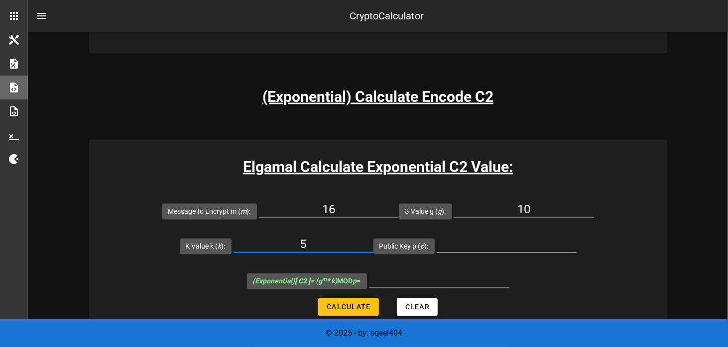
type input "5"
click at [474, 241] on input "Public Key p ( p ):" at bounding box center [506, 245] width 140 height 16
type input "19"
click at [359, 304] on span "Calculate" at bounding box center [348, 308] width 44 height 8
type input "1"
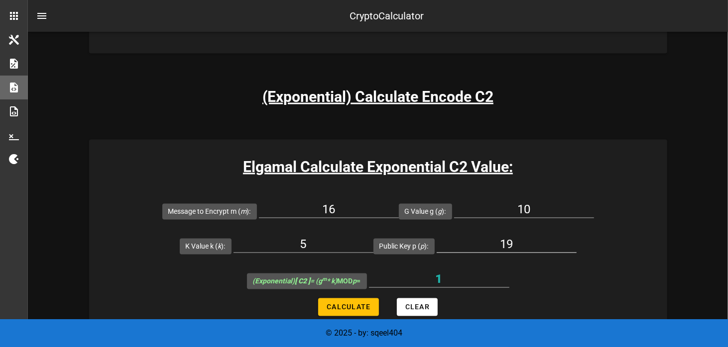
scroll to position [1045, 0]
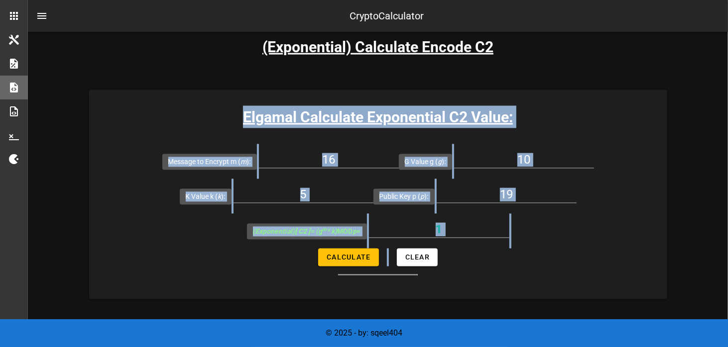
drag, startPoint x: 241, startPoint y: 112, endPoint x: 488, endPoint y: 270, distance: 292.5
click at [488, 270] on div "Elgamal Calculate Exponential C2 Value: Message to Encrypt m ( m ): 16 G Value …" at bounding box center [378, 195] width 578 height 210
copy div "Elgamal Calculate Exponential C2 Value: Message to Encrypt m ( m ): G Value g (…"
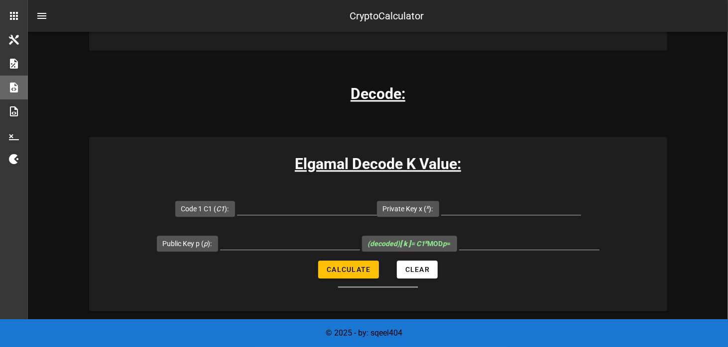
scroll to position [1145, 0]
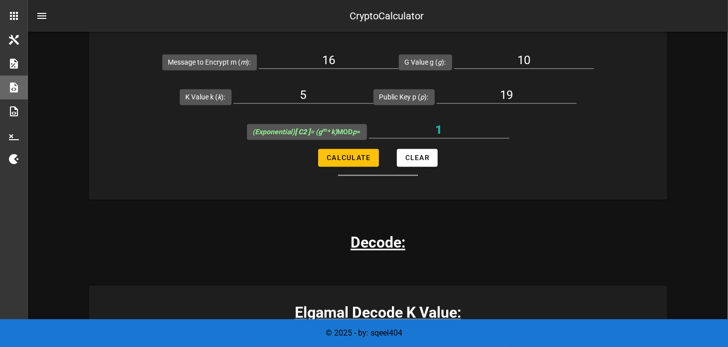
click at [263, 218] on div "Elgamal Crypto Calculator Elgamal Encryption Calculator, some basic calculation…" at bounding box center [378, 299] width 578 height 2812
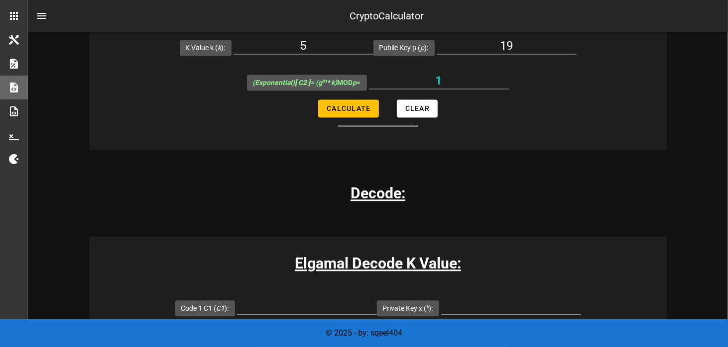
scroll to position [1344, 0]
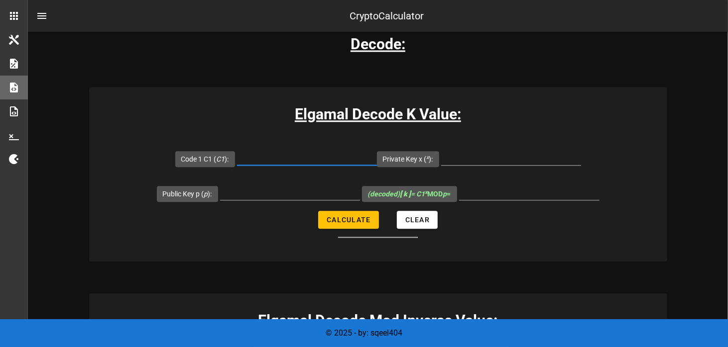
click at [287, 158] on input "Code 1 C1 ( C1 ):" at bounding box center [307, 157] width 140 height 16
type input "3"
click at [271, 189] on input "Public Key p ( p ):" at bounding box center [290, 192] width 140 height 16
type input "19"
click at [514, 156] on input "Private Key x ( x ):" at bounding box center [511, 157] width 140 height 16
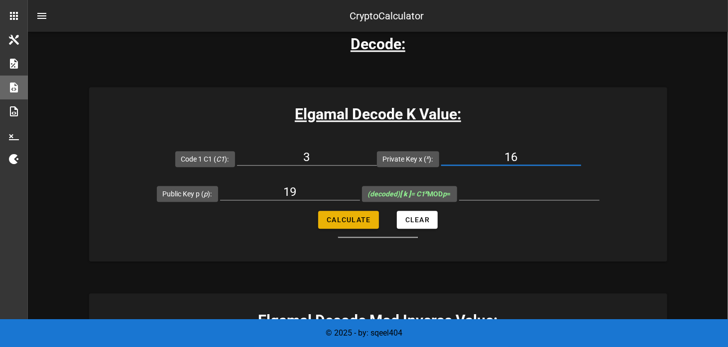
type input "16"
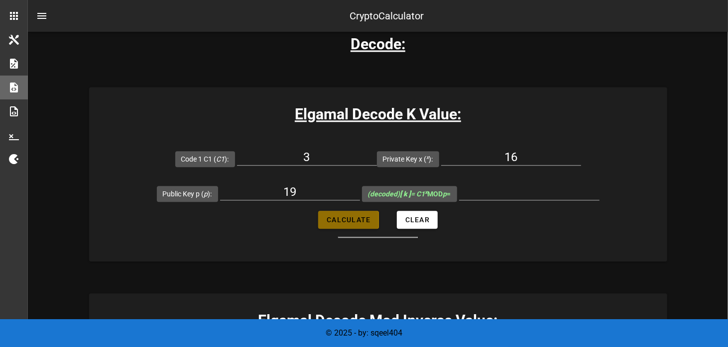
click at [338, 216] on span "Calculate" at bounding box center [348, 220] width 44 height 8
type input "17"
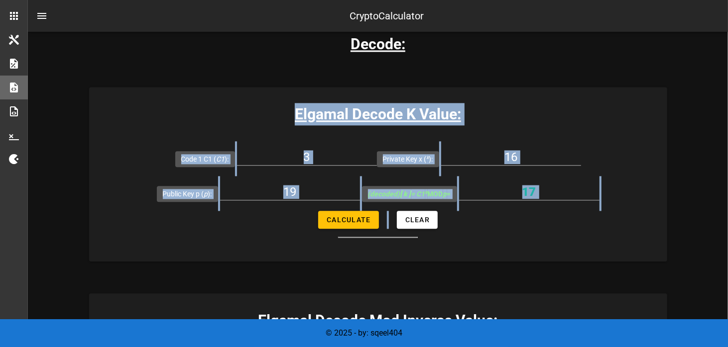
drag, startPoint x: 441, startPoint y: 244, endPoint x: 293, endPoint y: 107, distance: 201.1
click at [293, 107] on div "Elgamal Decode K Value: Code 1 C1 ( C1 ): 3 Private Key x ( x ): 16 Public Key …" at bounding box center [378, 174] width 578 height 175
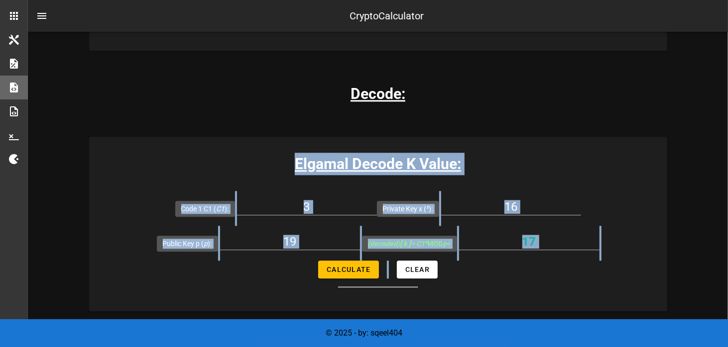
click at [472, 268] on form "Code 1 C1 ( C1 ): 3 Private Key x ( x ): 16 Public Key p ( p ): 19 (decoded) [ …" at bounding box center [378, 239] width 578 height 97
drag, startPoint x: 438, startPoint y: 283, endPoint x: 348, endPoint y: 94, distance: 209.7
click at [348, 94] on div "Elgamal Crypto Calculator Elgamal Encryption Calculator, some basic calculation…" at bounding box center [378, 150] width 578 height 2812
copy div "Decode: Elgamal Decode K Value: Code 1 C1 ( C1 ): Private Key x ( x ): Public K…"
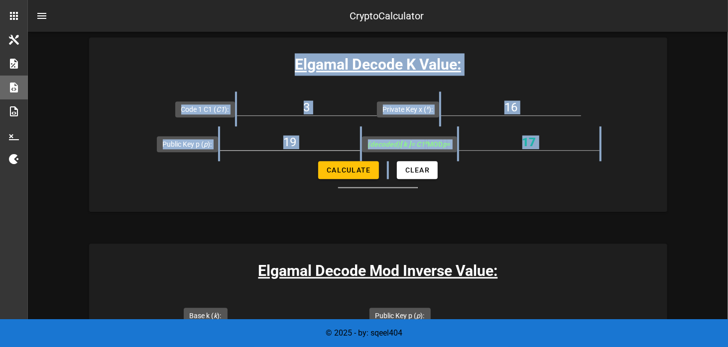
scroll to position [1593, 0]
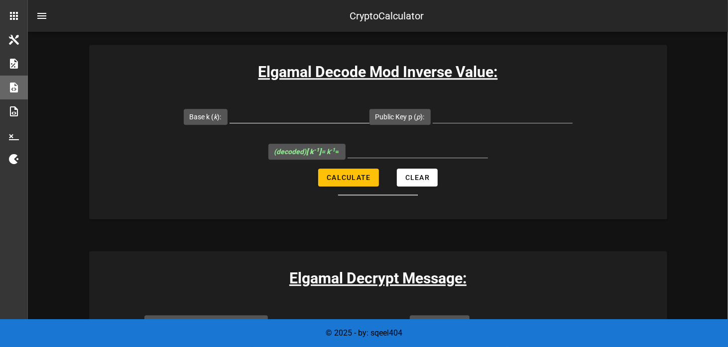
click at [309, 120] on div at bounding box center [299, 115] width 140 height 16
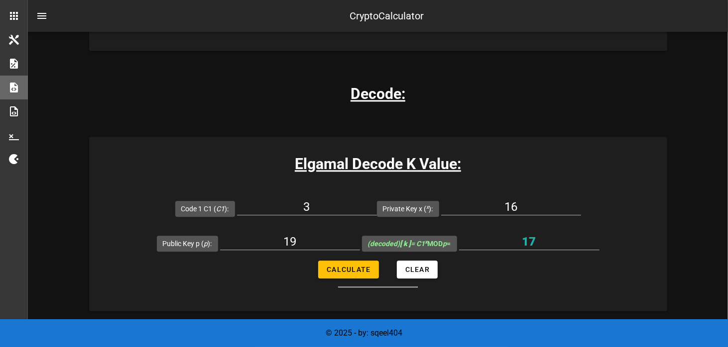
scroll to position [1493, 0]
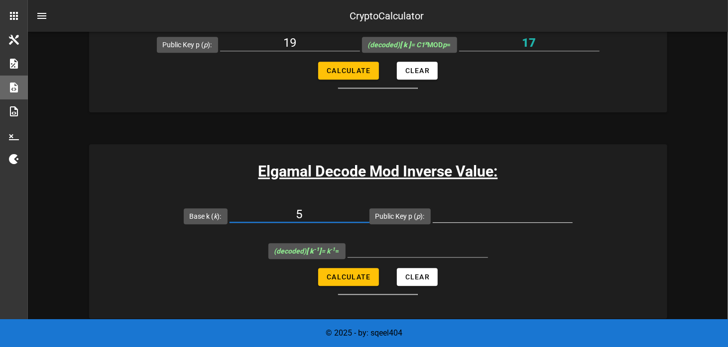
type input "5"
click at [473, 212] on input "Public Key p ( p ):" at bounding box center [502, 215] width 140 height 16
type input "19"
click at [331, 277] on span "Calculate" at bounding box center [348, 277] width 44 height 8
type input "4"
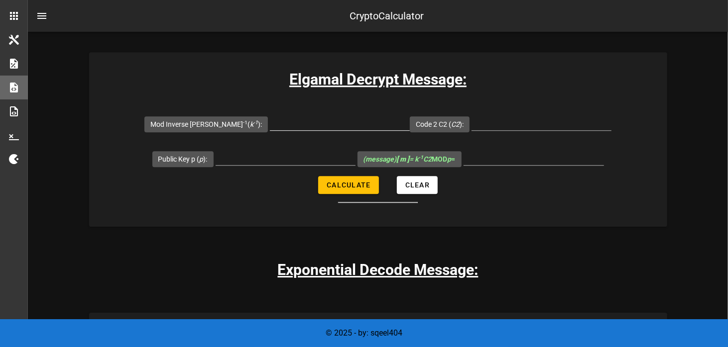
scroll to position [1742, 0]
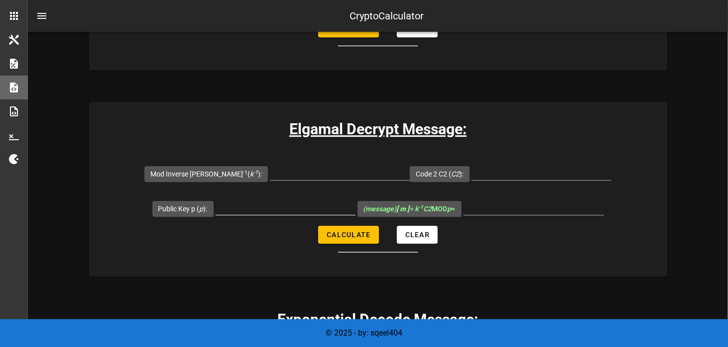
click at [278, 206] on input "Public Key p ( p ):" at bounding box center [285, 207] width 140 height 16
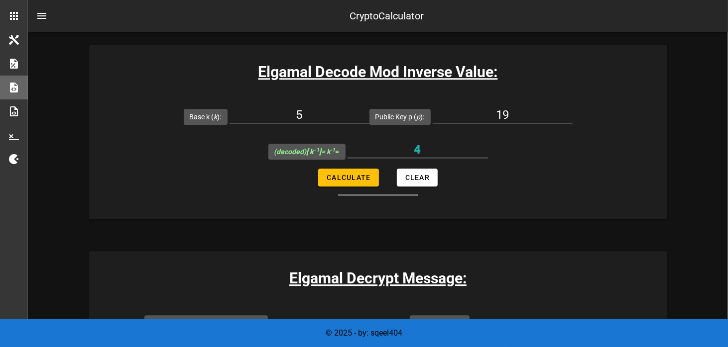
scroll to position [1642, 0]
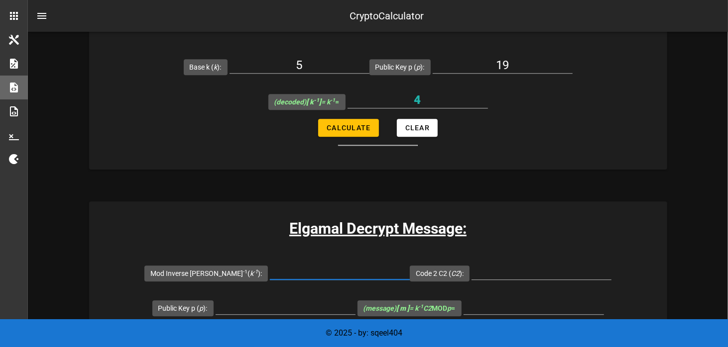
click at [306, 269] on input "Mod Inverse K k -1 ( k -1 ):" at bounding box center [340, 272] width 140 height 16
type input "4"
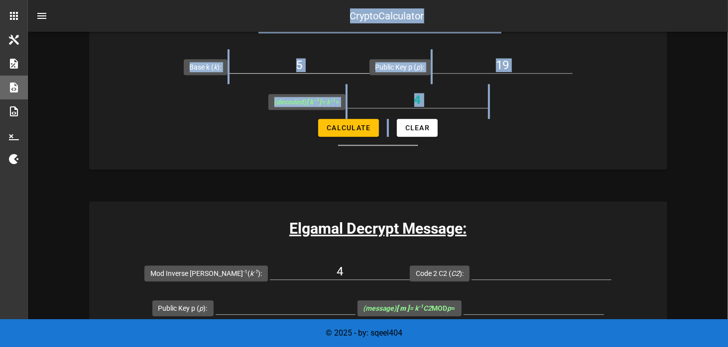
drag, startPoint x: 437, startPoint y: 144, endPoint x: 333, endPoint y: 67, distance: 129.2
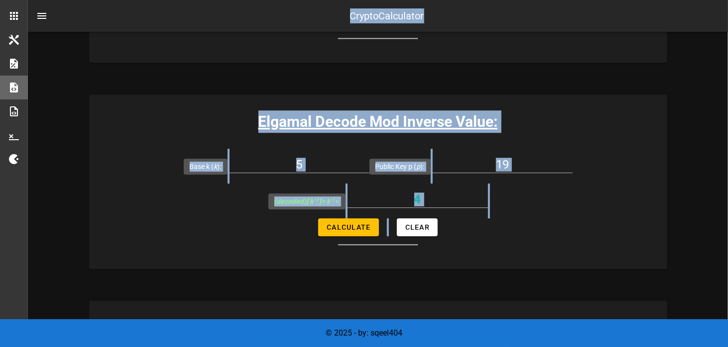
click at [570, 139] on div "Elgamal Decode Mod Inverse Value: Base k ( k ): 5 Public Key p ( p ): 19 (decod…" at bounding box center [378, 182] width 578 height 175
drag, startPoint x: 431, startPoint y: 241, endPoint x: 253, endPoint y: 114, distance: 218.7
click at [253, 114] on div "Elgamal Decode Mod Inverse Value: Base k ( k ): 5 Public Key p ( p ): 19 (decod…" at bounding box center [378, 182] width 578 height 175
copy div "Elgamal Decode Mod Inverse Value: Base k ( k ): Public Key p ( p ): (decoded) […"
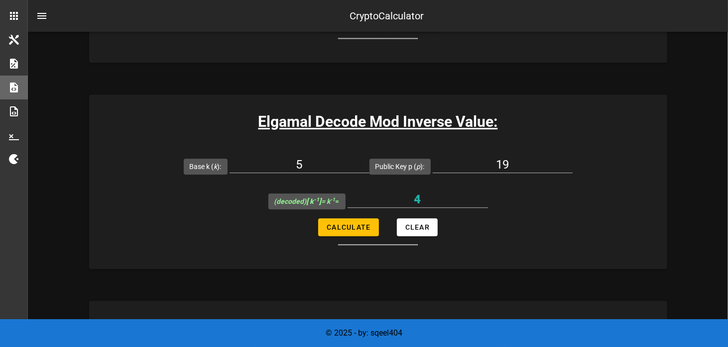
drag, startPoint x: 490, startPoint y: 242, endPoint x: 485, endPoint y: 240, distance: 5.8
click at [491, 240] on form "Base k ( k ): 5 Public Key p ( p ): 19 (decoded) [ k -1 ] = k -1 = 4 Calculate …" at bounding box center [378, 197] width 578 height 97
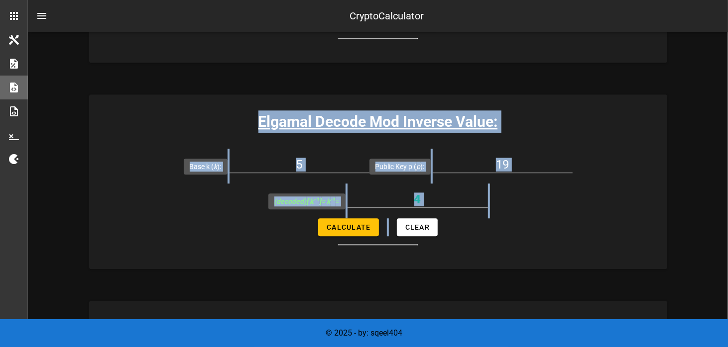
drag, startPoint x: 460, startPoint y: 250, endPoint x: 243, endPoint y: 114, distance: 256.0
click at [243, 114] on div "Elgamal Decode Mod Inverse Value: Base k ( k ): 5 Public Key p ( p ): 19 (decod…" at bounding box center [378, 182] width 578 height 175
drag, startPoint x: 278, startPoint y: 121, endPoint x: 288, endPoint y: 127, distance: 12.0
click at [288, 127] on h3 "Elgamal Decode Mod Inverse Value:" at bounding box center [378, 121] width 578 height 22
copy div "Elgamal Decode Mod Inverse Value: Base k ( k ): Public Key p ( p ): (decoded) […"
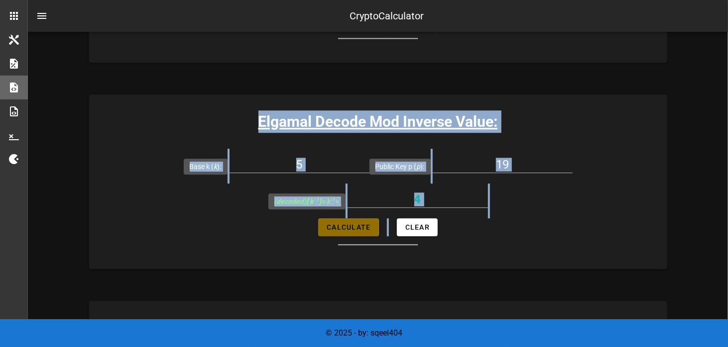
click at [354, 230] on button "Calculate" at bounding box center [348, 227] width 60 height 18
type input "4"
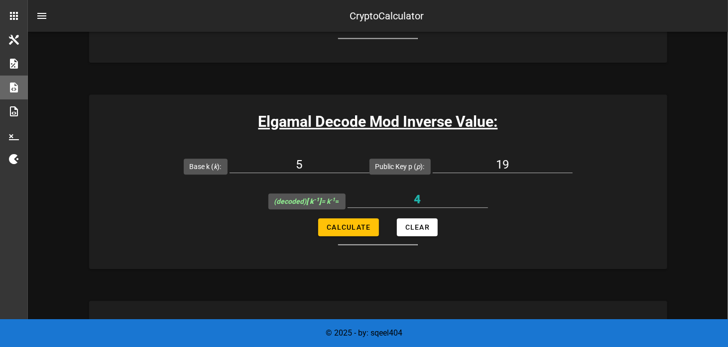
click at [500, 239] on form "Base k ( k ): 5 Public Key p ( p ): 19 (decoded) [ k -1 ] = k -1 = 4 Calculate …" at bounding box center [378, 197] width 578 height 97
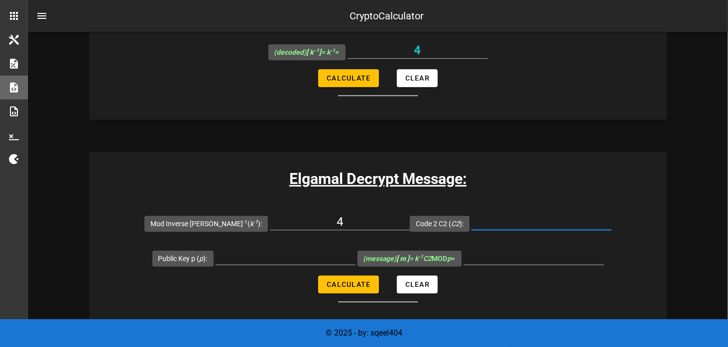
click at [516, 217] on input "Code 2 C2 ( C2 ):" at bounding box center [541, 222] width 140 height 16
type input "3"
type input "4"
click at [235, 250] on input "Public Key p ( p ):" at bounding box center [285, 257] width 140 height 16
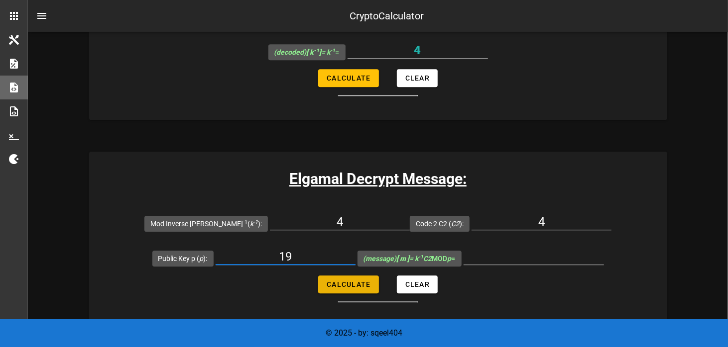
type input "19"
click at [330, 277] on button "Calculate" at bounding box center [348, 285] width 60 height 18
type input "16"
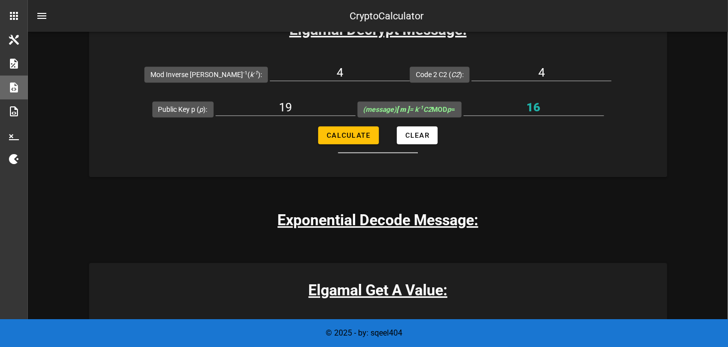
scroll to position [1792, 0]
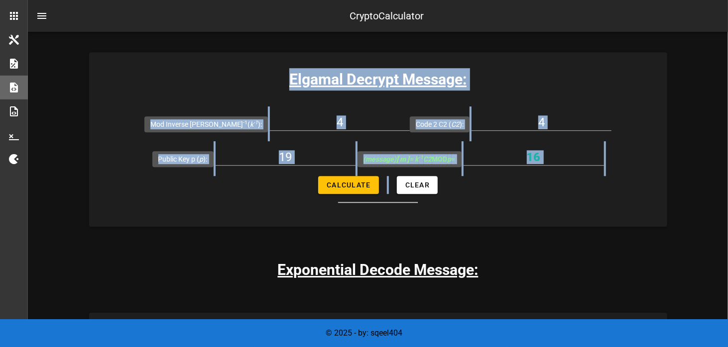
drag, startPoint x: 448, startPoint y: 212, endPoint x: 270, endPoint y: 77, distance: 223.4
click at [270, 77] on div "Elgamal Decrypt Message: Mod Inverse K k -1 ( k -1 ): 4 Code 2 C2 ( C2 ): 4 Pub…" at bounding box center [378, 139] width 578 height 175
copy div "Elgamal Decrypt Message: Mod Inverse K k -1 ( k -1 ): Code 2 C2 ( C2 ): Public …"
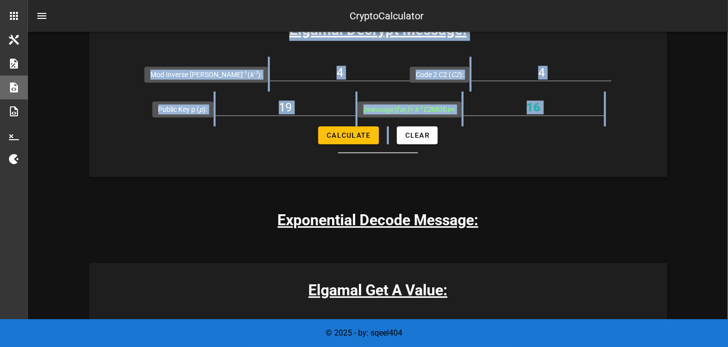
scroll to position [1991, 0]
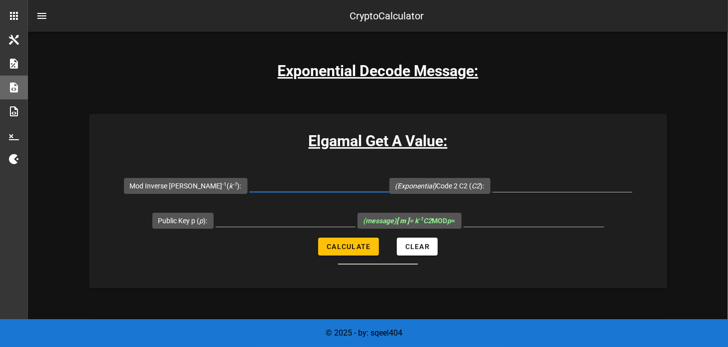
click at [299, 185] on input "Mod Inverse K k -1 ( k -1 ):" at bounding box center [319, 184] width 140 height 16
type input "4"
click at [506, 180] on input "(Exponential) Code 2 C2 ( C2 ):" at bounding box center [562, 184] width 140 height 16
type input "1"
drag, startPoint x: 256, startPoint y: 253, endPoint x: 260, endPoint y: 237, distance: 16.3
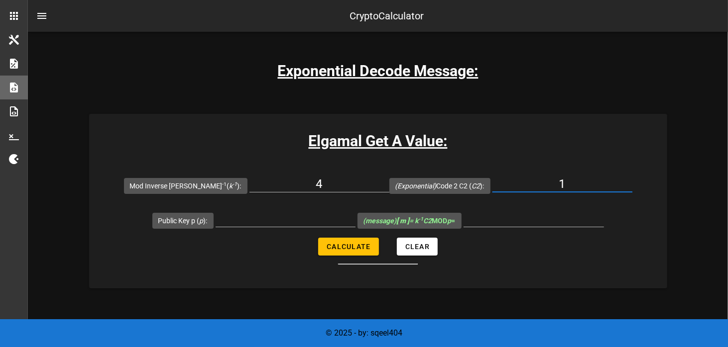
click at [259, 243] on form "Mod Inverse K k -1 ( k -1 ): 4 (Exponential) Code 2 C2 ( C2 ): 1 Public Key p (…" at bounding box center [378, 216] width 578 height 97
click at [260, 218] on input "Public Key p ( p ):" at bounding box center [285, 219] width 140 height 16
click at [260, 217] on input "Public Key p ( p ):" at bounding box center [285, 219] width 140 height 16
type input "19"
click at [336, 243] on span "Calculate" at bounding box center [348, 247] width 44 height 8
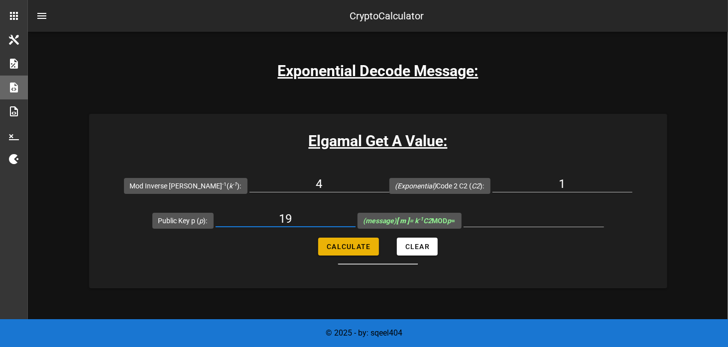
type input "4"
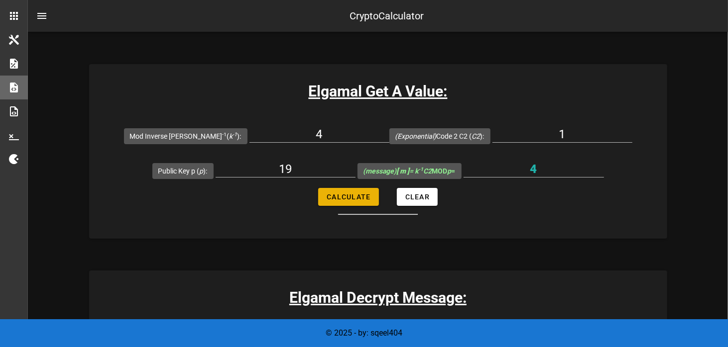
scroll to position [2090, 0]
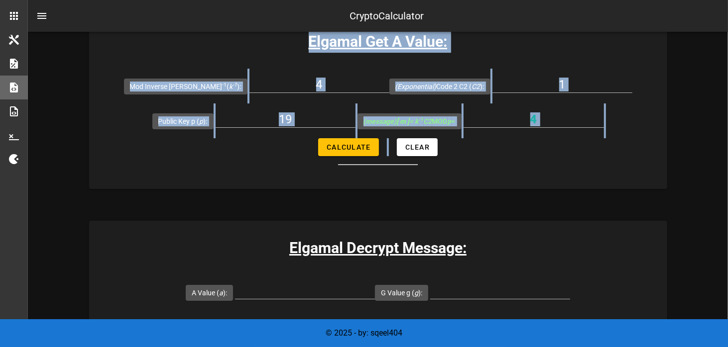
drag, startPoint x: 439, startPoint y: 164, endPoint x: 303, endPoint y: 33, distance: 189.0
click at [303, 33] on div "Elgamal Get A Value: Mod Inverse K k -1 ( k -1 ): 4 (Exponential) Code 2 C2 ( C…" at bounding box center [378, 101] width 578 height 175
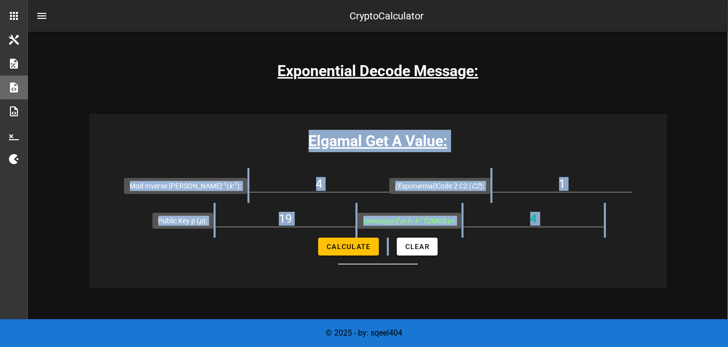
scroll to position [1941, 0]
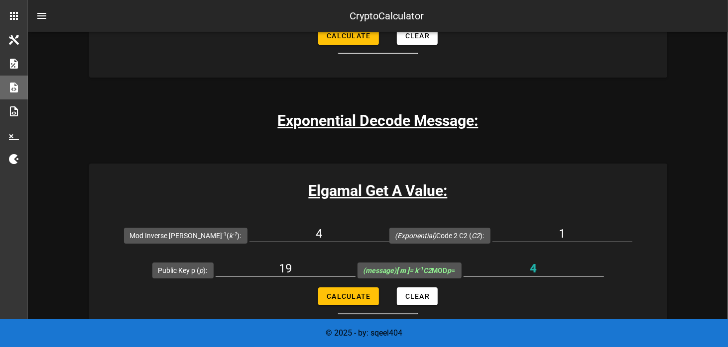
click at [456, 300] on form "Mod Inverse K k -1 ( k -1 ): 4 (Exponential) Code 2 C2 ( C2 ): 1 Public Key p (…" at bounding box center [378, 266] width 578 height 97
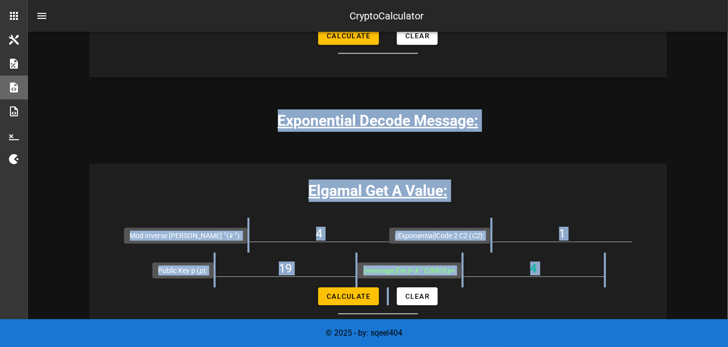
drag, startPoint x: 431, startPoint y: 310, endPoint x: 267, endPoint y: 118, distance: 252.0
copy div "Exponential Decode Message: Elgamal Get A Value: Mod Inverse K k -1 ( k -1 ): (…"
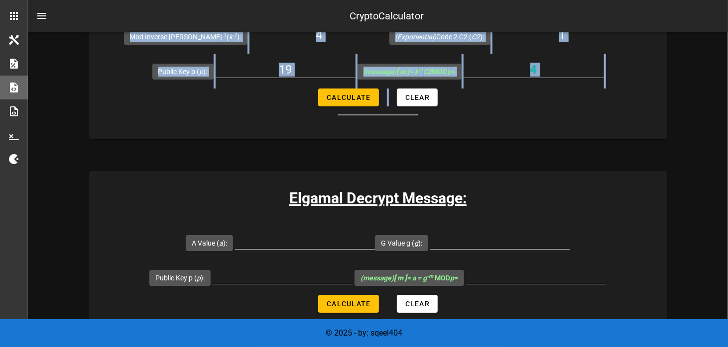
scroll to position [2090, 0]
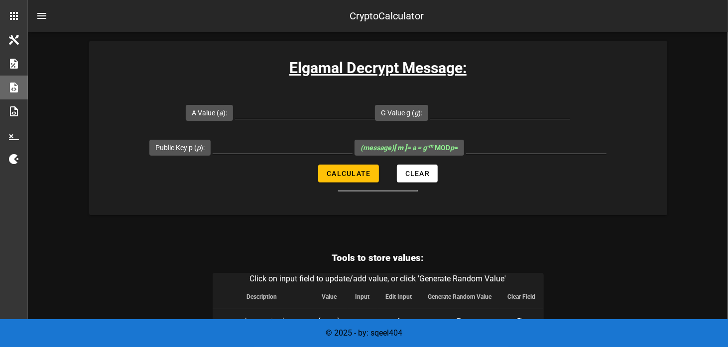
scroll to position [2273, 0]
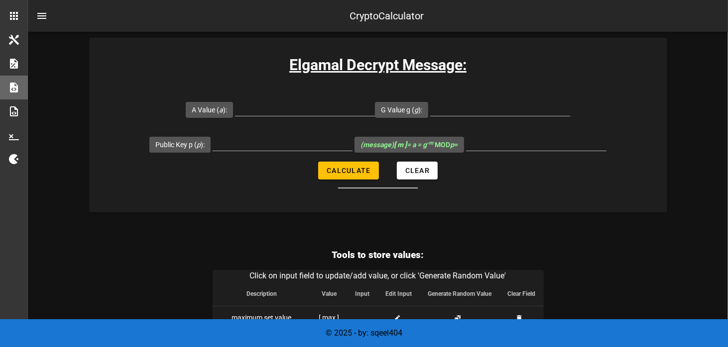
click at [539, 204] on div "Elgamal Decrypt Message: A Value ( a ): G Value g ( g ): Public Key p ( p ): (m…" at bounding box center [378, 125] width 578 height 175
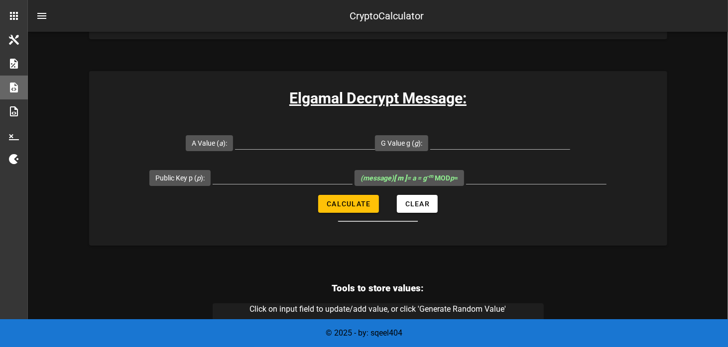
scroll to position [2223, 0]
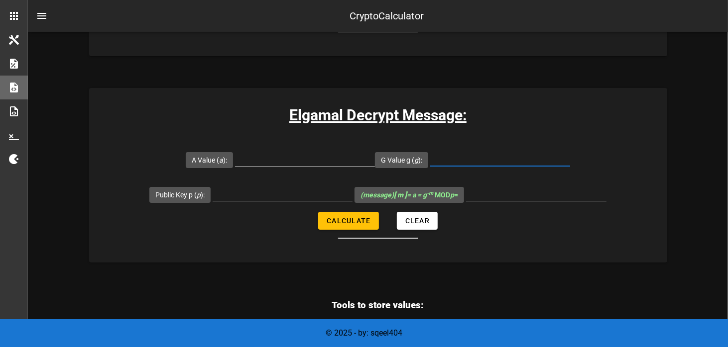
click at [497, 156] on input "G Value g ( g ):" at bounding box center [500, 158] width 140 height 16
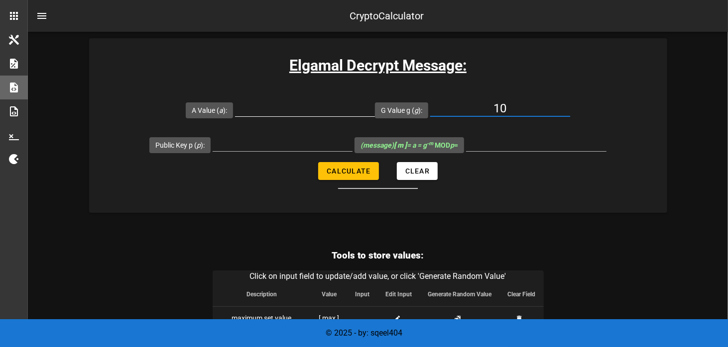
scroll to position [2323, 0]
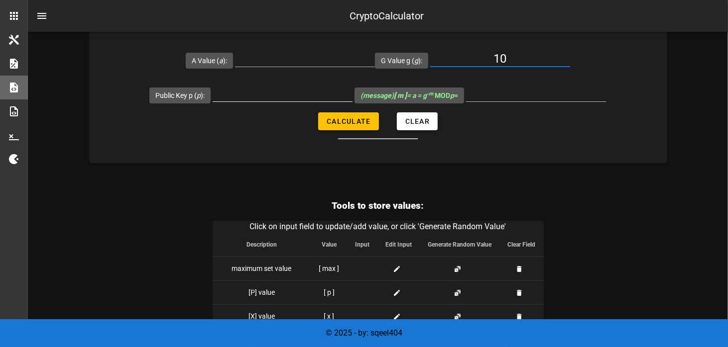
type input "10"
click at [265, 94] on input "Public Key p ( p ):" at bounding box center [283, 94] width 140 height 16
type input "19"
click at [242, 125] on form "A Value ( a ): G Value g ( g ): 10 Public Key p ( p ): 19 (message) [ m ] = a =…" at bounding box center [378, 91] width 578 height 97
click at [363, 121] on span "Calculate" at bounding box center [348, 121] width 44 height 8
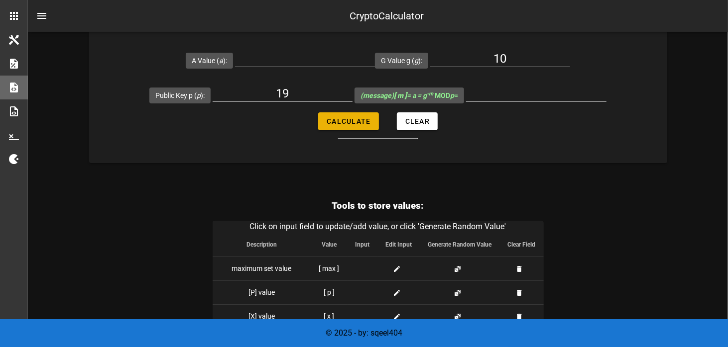
type input "All fields are required"
click at [299, 58] on input "A Value ( a ):" at bounding box center [305, 59] width 140 height 16
type input "1"
click at [336, 122] on span "Calculate" at bounding box center [348, 121] width 44 height 8
type input "0"
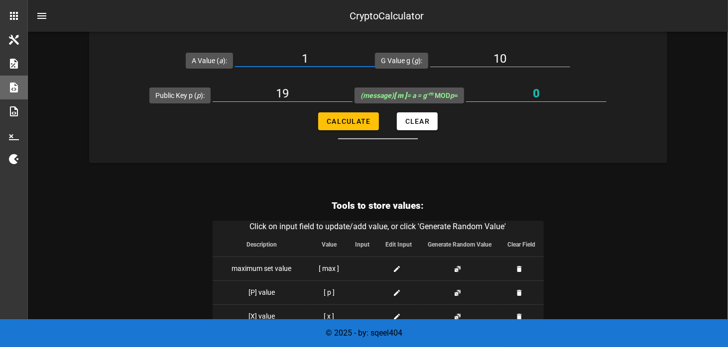
drag, startPoint x: 299, startPoint y: 53, endPoint x: 289, endPoint y: 53, distance: 9.5
click at [289, 53] on input "1" at bounding box center [305, 59] width 140 height 16
type input "2"
click at [335, 117] on span "Calculate" at bounding box center [348, 121] width 44 height 8
type input "17"
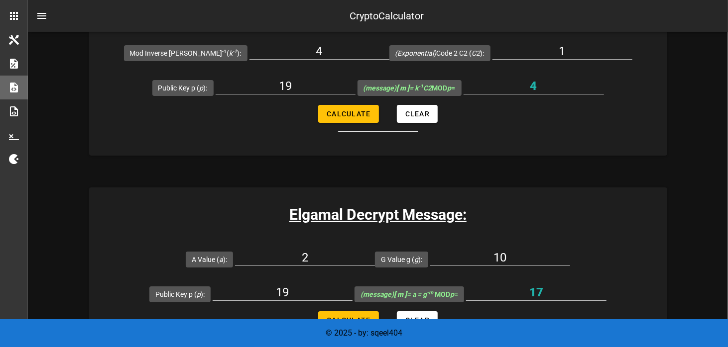
scroll to position [2223, 0]
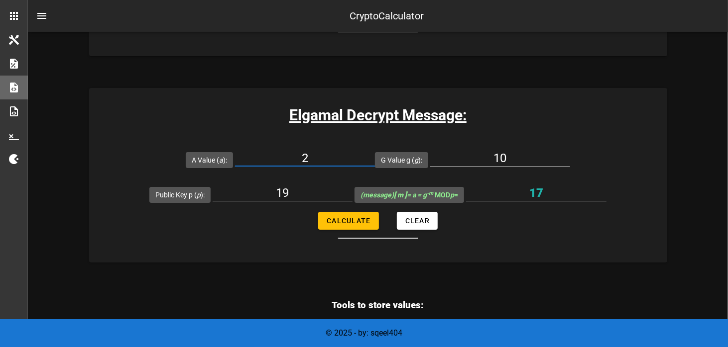
drag, startPoint x: 321, startPoint y: 155, endPoint x: 290, endPoint y: 156, distance: 31.4
click at [290, 156] on input "2" at bounding box center [305, 158] width 140 height 16
type input "3"
click at [326, 219] on span "Calculate" at bounding box center [348, 221] width 44 height 8
type input "5"
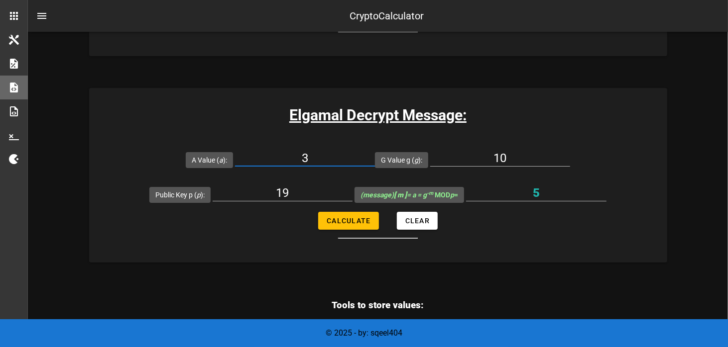
drag, startPoint x: 318, startPoint y: 157, endPoint x: 288, endPoint y: 153, distance: 30.6
click at [288, 153] on input "3" at bounding box center [305, 158] width 140 height 16
type input "4"
click at [337, 212] on button "Calculate" at bounding box center [348, 221] width 60 height 18
type input "16"
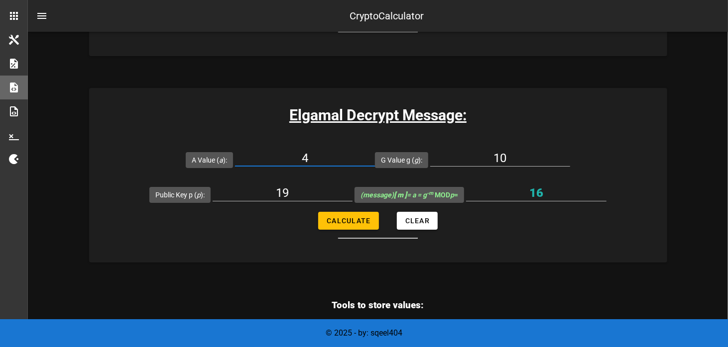
drag, startPoint x: 316, startPoint y: 155, endPoint x: 298, endPoint y: 153, distance: 18.5
click at [298, 153] on input "4" at bounding box center [305, 158] width 140 height 16
type input "5"
click at [336, 217] on span "Calculate" at bounding box center [348, 221] width 44 height 8
type input "2"
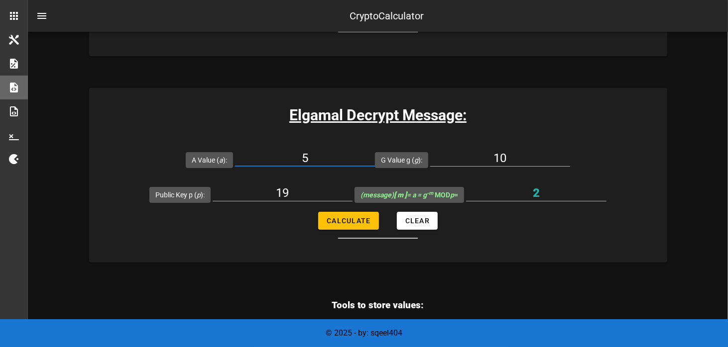
drag, startPoint x: 313, startPoint y: 155, endPoint x: 299, endPoint y: 154, distance: 14.0
click at [299, 154] on input "5" at bounding box center [305, 158] width 140 height 16
type input "6"
click at [324, 214] on button "Calculate" at bounding box center [348, 221] width 60 height 18
type input "4"
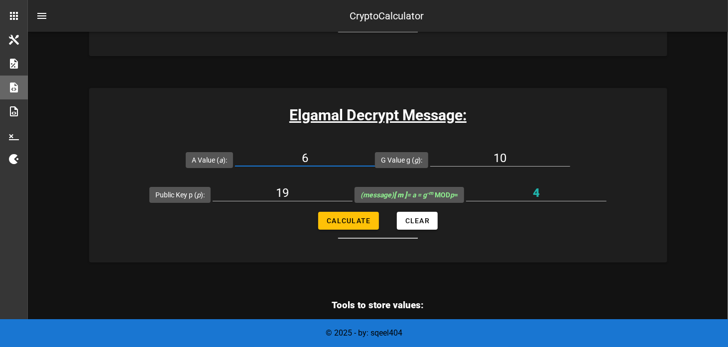
drag, startPoint x: 314, startPoint y: 153, endPoint x: 294, endPoint y: 150, distance: 20.1
click at [294, 150] on input "6" at bounding box center [305, 158] width 140 height 16
type input "7"
click at [340, 217] on span "Calculate" at bounding box center [348, 221] width 44 height 8
type input "12"
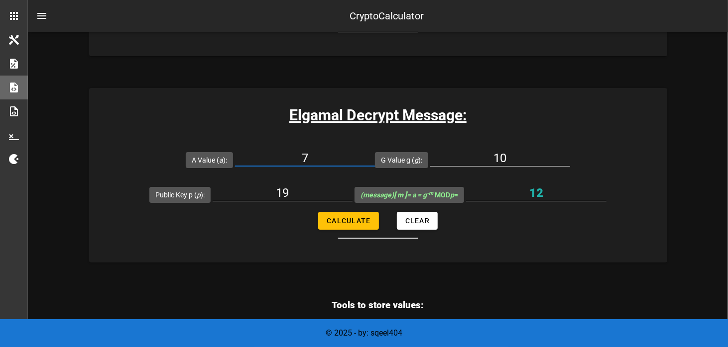
drag, startPoint x: 329, startPoint y: 155, endPoint x: 285, endPoint y: 153, distance: 44.3
click at [285, 153] on input "7" at bounding box center [305, 158] width 140 height 16
type input "8"
click at [350, 217] on span "Calculate" at bounding box center [348, 221] width 44 height 8
type input "15"
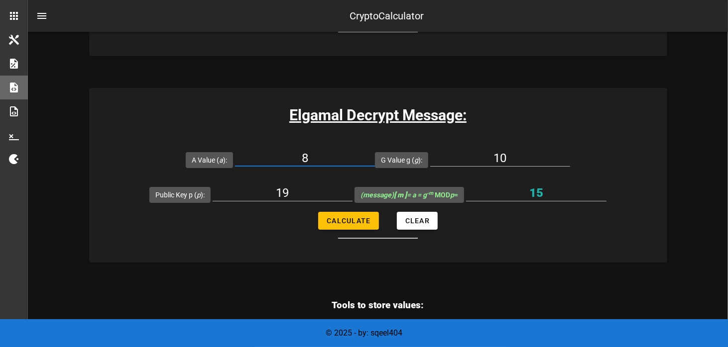
drag, startPoint x: 299, startPoint y: 153, endPoint x: 293, endPoint y: 153, distance: 6.0
click at [293, 153] on input "8" at bounding box center [305, 158] width 140 height 16
type input "9"
click at [343, 218] on span "Calculate" at bounding box center [348, 221] width 44 height 8
type input "10"
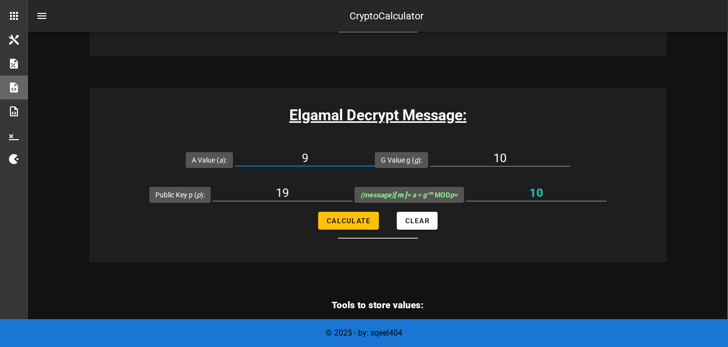
drag, startPoint x: 332, startPoint y: 155, endPoint x: 281, endPoint y: 151, distance: 51.9
click at [281, 151] on input "9" at bounding box center [305, 158] width 140 height 16
type input "10"
click at [327, 217] on span "Calculate" at bounding box center [348, 221] width 44 height 8
type input "1"
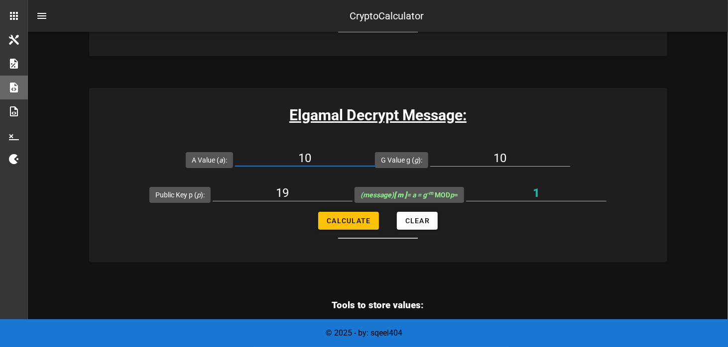
drag, startPoint x: 314, startPoint y: 151, endPoint x: 306, endPoint y: 152, distance: 8.1
click at [306, 152] on input "10" at bounding box center [305, 158] width 140 height 16
type input "11"
click at [344, 217] on span "Calculate" at bounding box center [348, 221] width 44 height 8
type input "6"
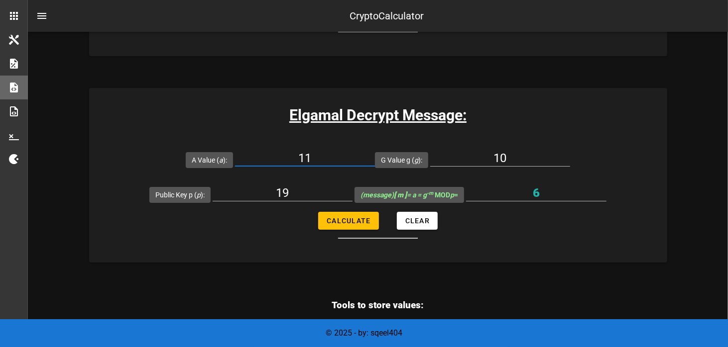
drag, startPoint x: 309, startPoint y: 154, endPoint x: 277, endPoint y: 150, distance: 32.1
click at [277, 150] on input "11" at bounding box center [305, 158] width 140 height 16
type input "12"
click at [345, 217] on span "Calculate" at bounding box center [348, 221] width 44 height 8
type input "3"
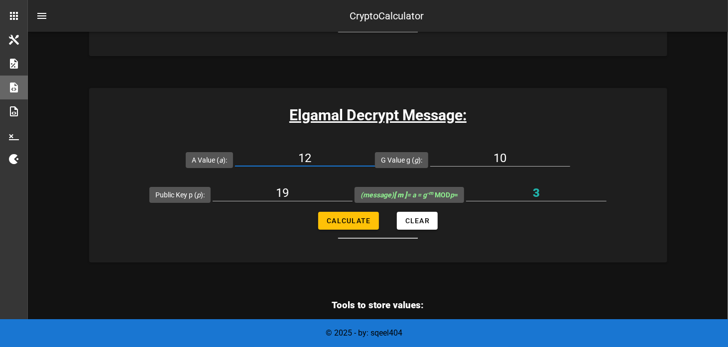
drag, startPoint x: 324, startPoint y: 156, endPoint x: 284, endPoint y: 152, distance: 40.5
click at [284, 152] on input "12" at bounding box center [305, 158] width 140 height 16
type input "13"
click at [351, 212] on button "Calculate" at bounding box center [348, 221] width 60 height 18
type input "13"
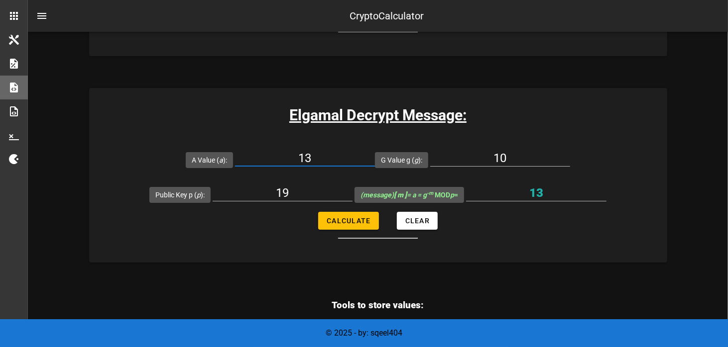
drag, startPoint x: 316, startPoint y: 158, endPoint x: 243, endPoint y: 151, distance: 73.0
click at [243, 151] on div "A Value ( a ): 13" at bounding box center [280, 159] width 189 height 35
type input "14"
click at [338, 217] on span "Calculate" at bounding box center [348, 221] width 44 height 8
type input "11"
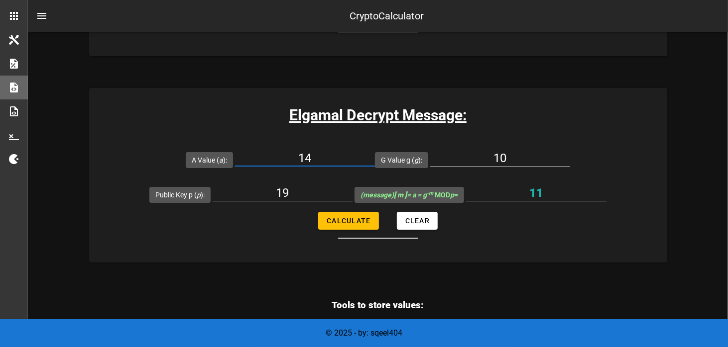
drag, startPoint x: 320, startPoint y: 157, endPoint x: 274, endPoint y: 152, distance: 46.0
click at [274, 152] on input "14" at bounding box center [305, 158] width 140 height 16
type input "15"
click at [346, 217] on span "Calculate" at bounding box center [348, 221] width 44 height 8
type input "7"
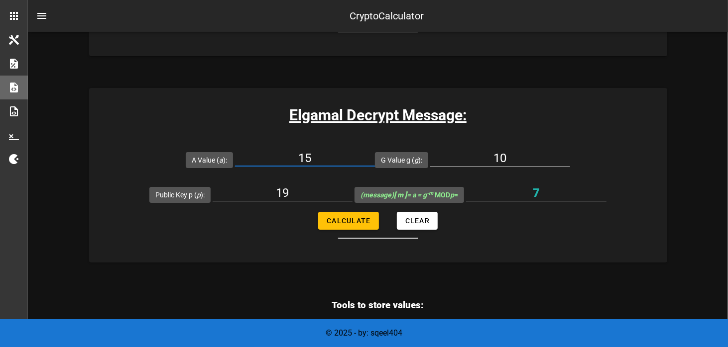
drag, startPoint x: 319, startPoint y: 152, endPoint x: 289, endPoint y: 152, distance: 30.4
click at [289, 152] on input "15" at bounding box center [305, 158] width 140 height 16
type input "16"
click at [331, 217] on span "Calculate" at bounding box center [348, 221] width 44 height 8
type input "14"
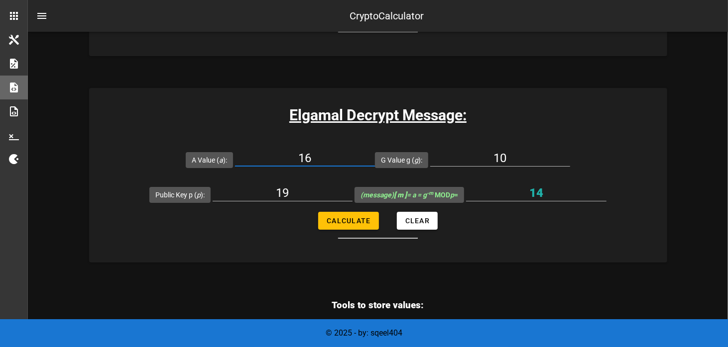
drag, startPoint x: 331, startPoint y: 158, endPoint x: 296, endPoint y: 153, distance: 35.6
click at [296, 153] on input "16" at bounding box center [305, 158] width 140 height 16
type input "1"
click at [513, 248] on div "Elgamal Decrypt Message: A Value ( a ): 1 G Value g ( g ): 10 Public Key p ( p …" at bounding box center [378, 175] width 578 height 175
click at [366, 212] on button "Calculate" at bounding box center [348, 221] width 60 height 18
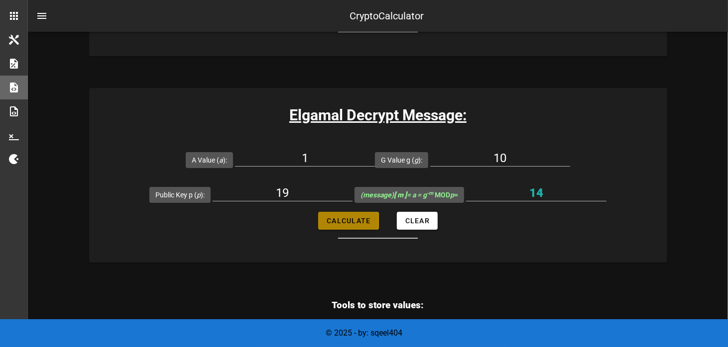
type input "0"
drag, startPoint x: 307, startPoint y: 154, endPoint x: 299, endPoint y: 154, distance: 7.5
click at [300, 154] on input "1" at bounding box center [305, 158] width 140 height 16
type input "2"
click at [353, 217] on span "Calculate" at bounding box center [348, 221] width 44 height 8
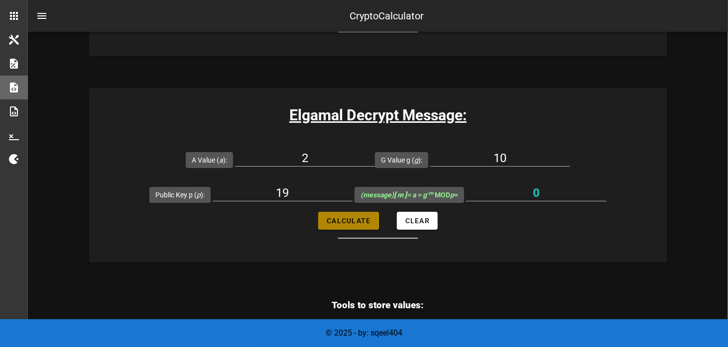
type input "17"
drag, startPoint x: 322, startPoint y: 157, endPoint x: 274, endPoint y: 151, distance: 48.7
click at [274, 151] on input "2" at bounding box center [305, 158] width 140 height 16
type input "3"
click at [362, 221] on span "Calculate" at bounding box center [348, 221] width 44 height 8
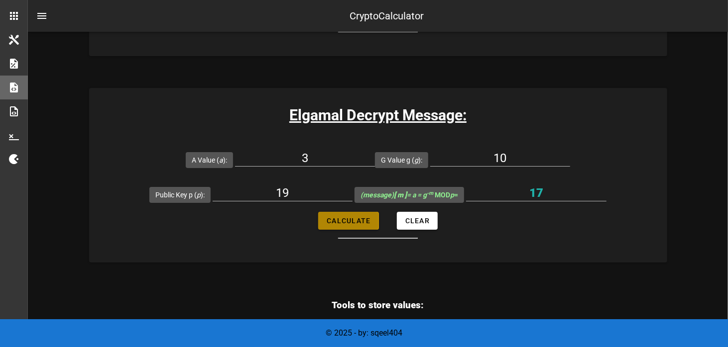
type input "5"
drag, startPoint x: 327, startPoint y: 155, endPoint x: 292, endPoint y: 152, distance: 35.9
click at [292, 152] on input "3" at bounding box center [305, 158] width 140 height 16
type input "4"
click at [339, 218] on span "Calculate" at bounding box center [348, 221] width 44 height 8
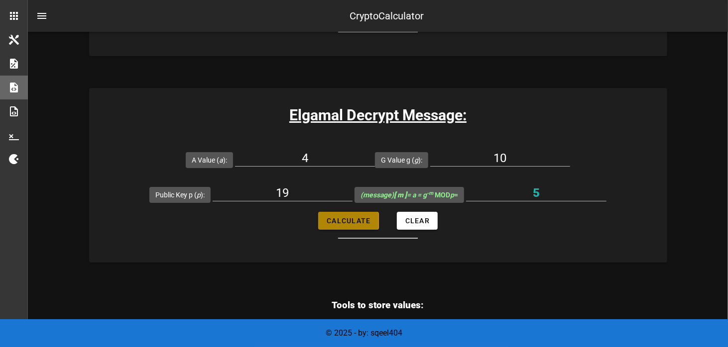
type input "16"
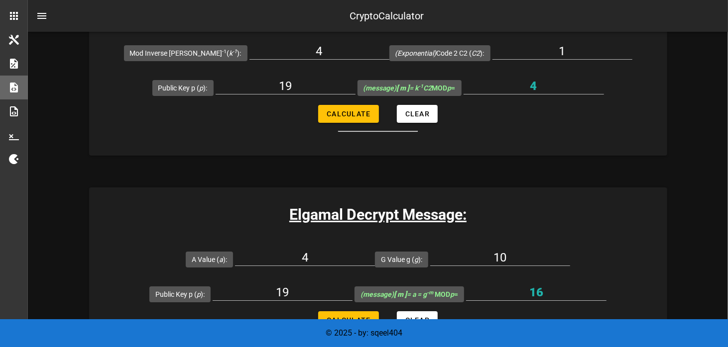
scroll to position [2173, 0]
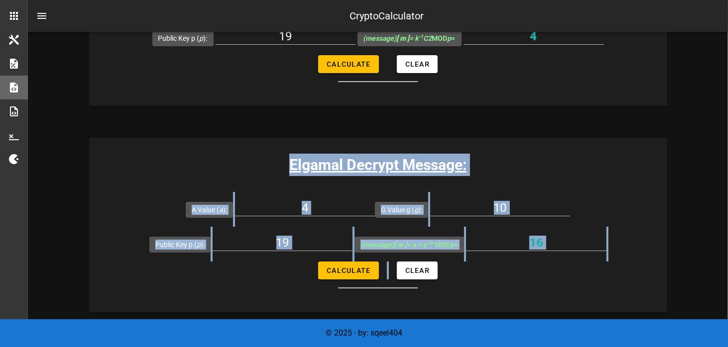
drag, startPoint x: 426, startPoint y: 285, endPoint x: 286, endPoint y: 159, distance: 188.1
click at [286, 159] on div "Elgamal Decrypt Message: A Value ( a ): 4 G Value g ( g ): 10 Public Key p ( p …" at bounding box center [378, 225] width 578 height 175
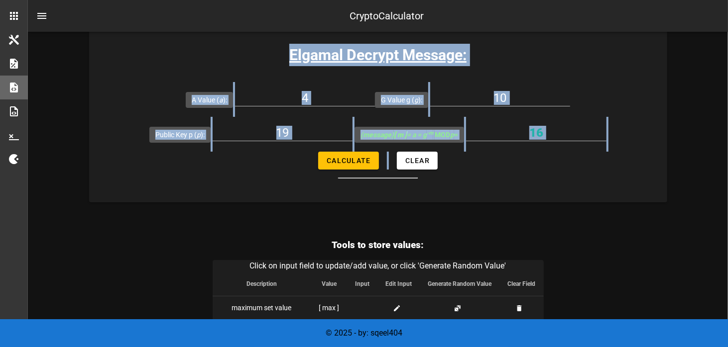
scroll to position [2184, 0]
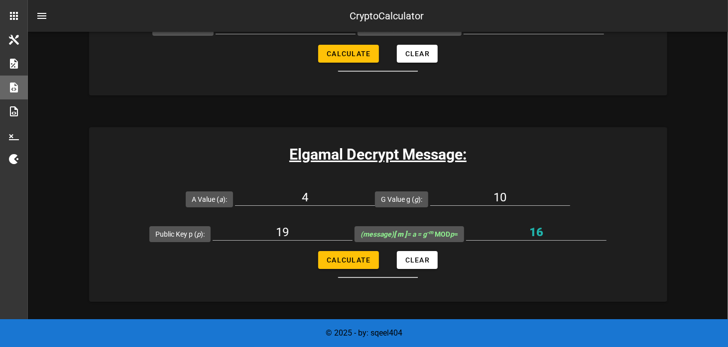
click at [664, 88] on div "Elgamal Get A Value: Mod Inverse K k -1 ( k -1 ): 4 (Exponential) Code 2 C2 ( C…" at bounding box center [378, 8] width 578 height 175
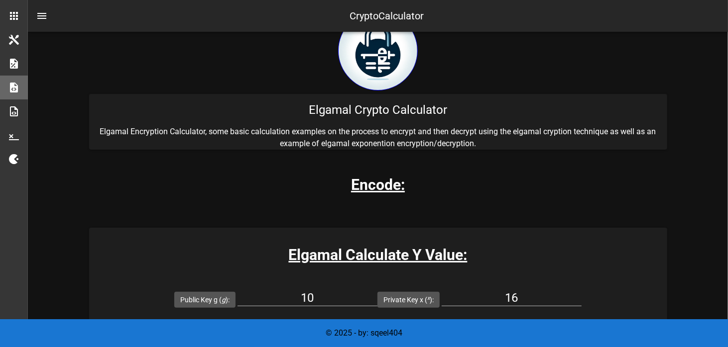
scroll to position [0, 0]
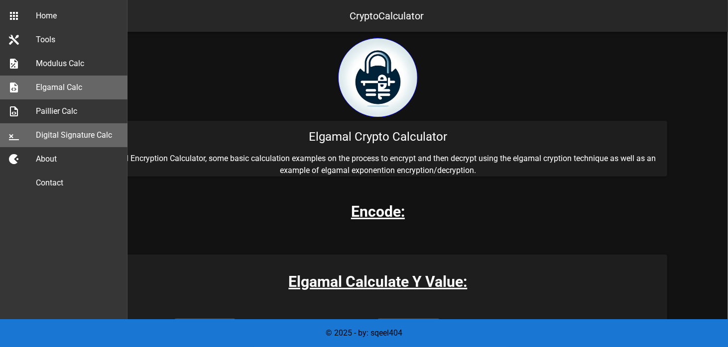
click at [64, 136] on div "Digital Signature Calc" at bounding box center [78, 134] width 84 height 9
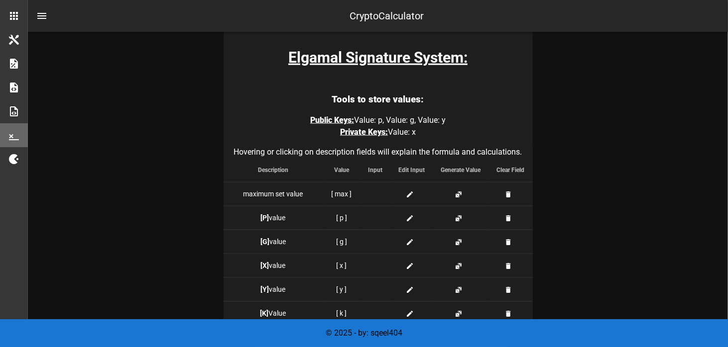
scroll to position [892, 0]
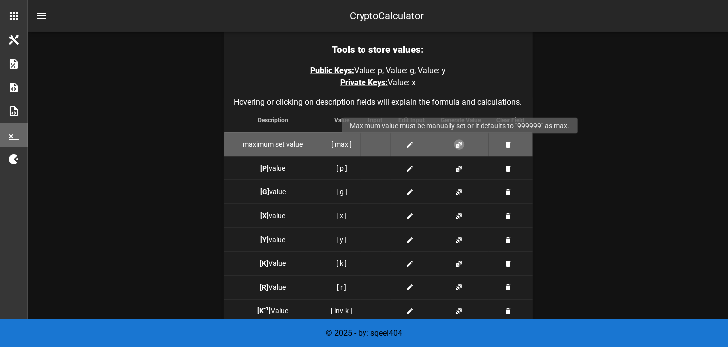
click at [457, 143] on button "button" at bounding box center [459, 145] width 8 height 8
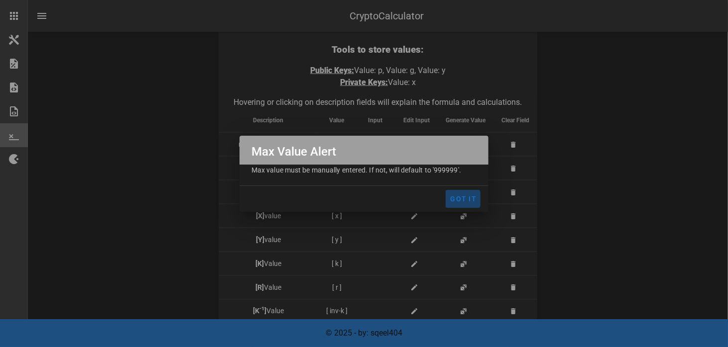
click at [461, 196] on span "Got It" at bounding box center [462, 199] width 27 height 8
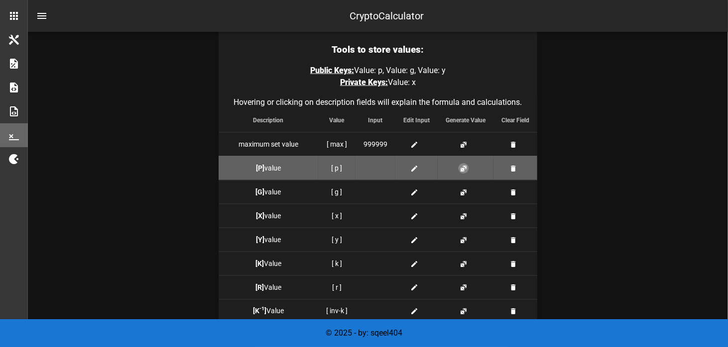
click at [461, 170] on button "button" at bounding box center [463, 169] width 8 height 8
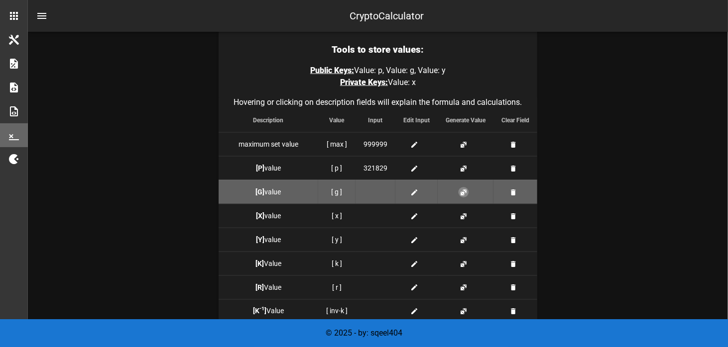
click at [459, 190] on button "button" at bounding box center [463, 193] width 8 height 8
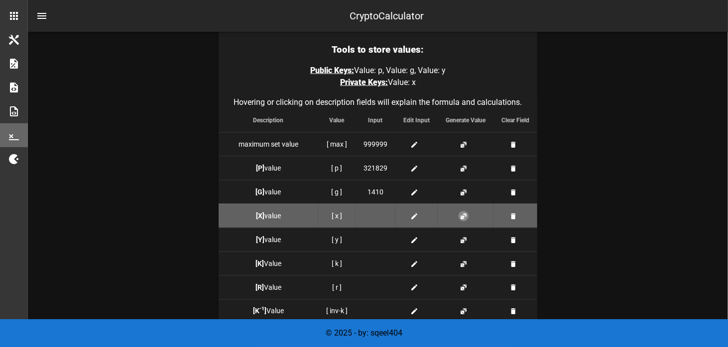
click at [463, 213] on button "button" at bounding box center [463, 217] width 8 height 8
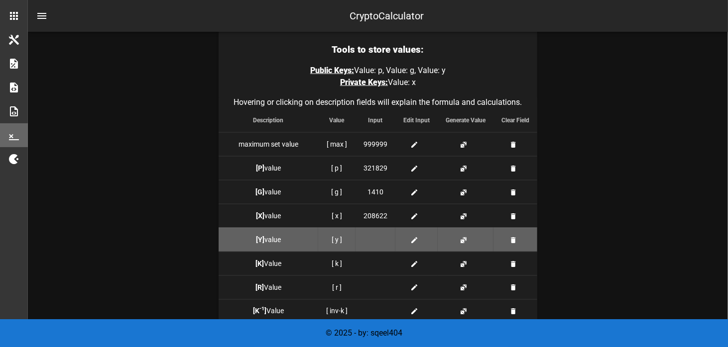
click at [467, 239] on td at bounding box center [465, 240] width 56 height 24
click at [462, 239] on button "button" at bounding box center [463, 240] width 8 height 8
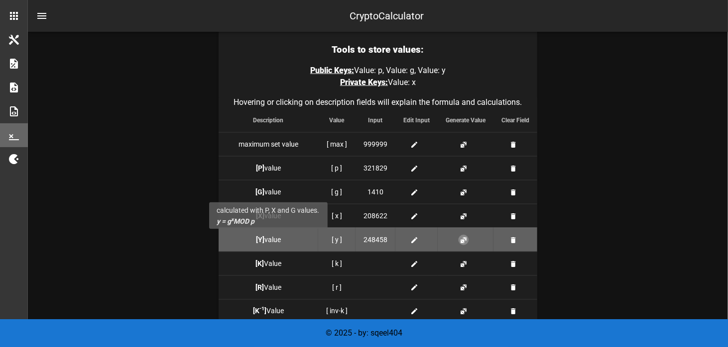
scroll to position [942, 0]
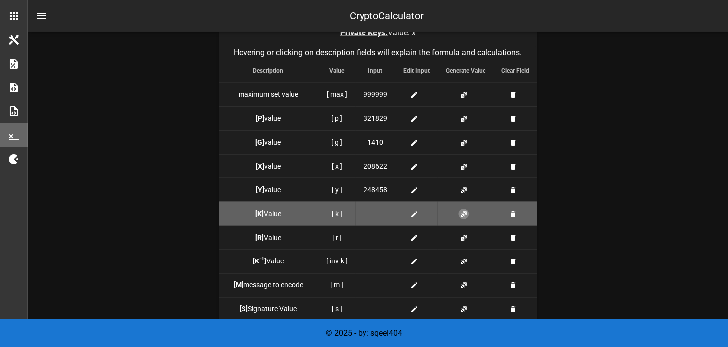
click at [460, 212] on button "button" at bounding box center [463, 215] width 8 height 8
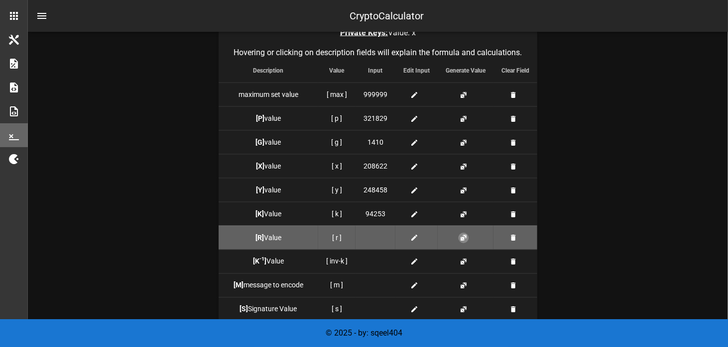
click at [466, 234] on button "button" at bounding box center [463, 238] width 8 height 8
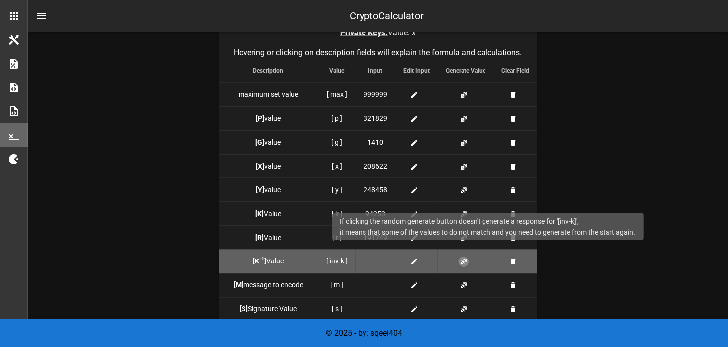
click at [459, 260] on button "button" at bounding box center [463, 262] width 8 height 8
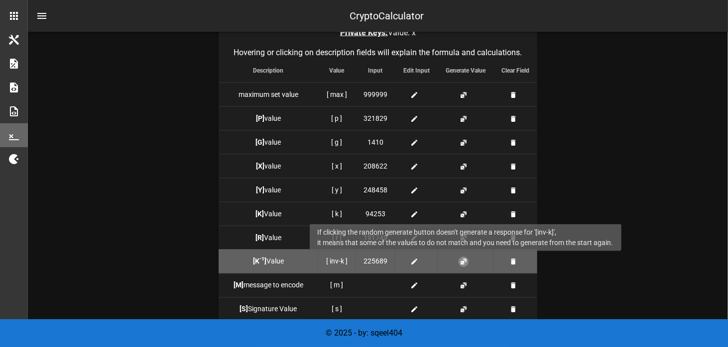
click at [464, 259] on button "button" at bounding box center [463, 262] width 8 height 8
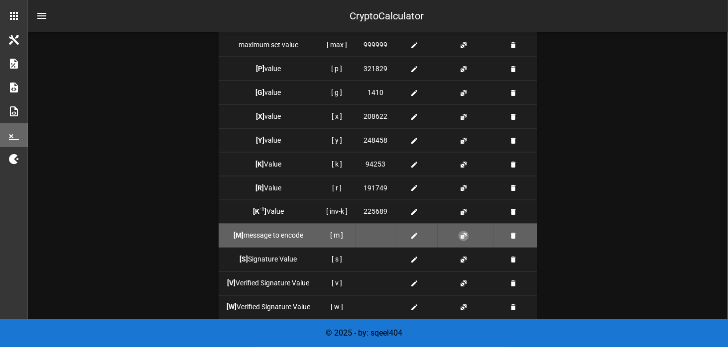
click at [462, 233] on button "button" at bounding box center [463, 236] width 8 height 8
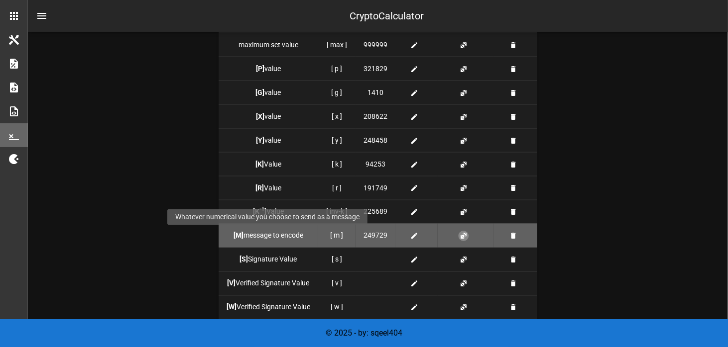
scroll to position [1041, 0]
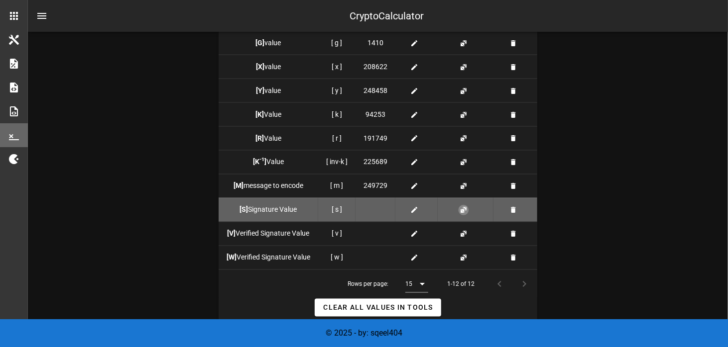
click at [463, 207] on button "button" at bounding box center [463, 211] width 8 height 8
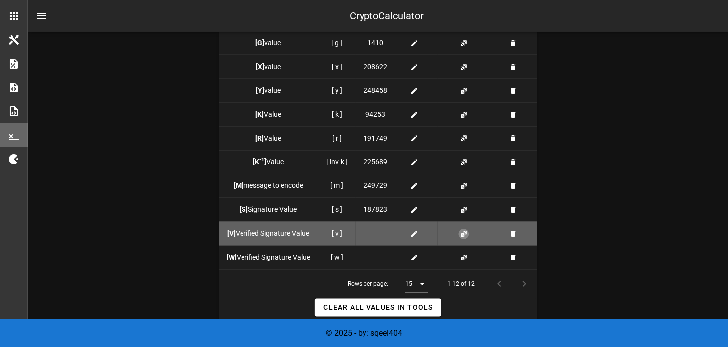
click at [463, 232] on button "button" at bounding box center [463, 234] width 8 height 8
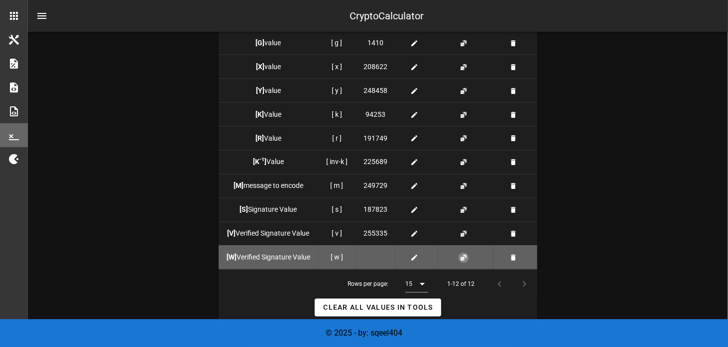
click at [464, 260] on button "button" at bounding box center [463, 258] width 8 height 8
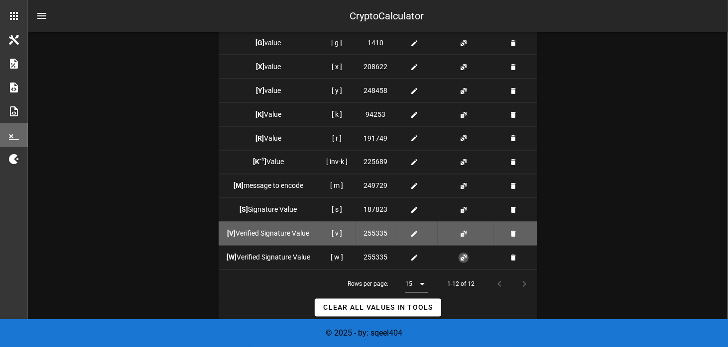
scroll to position [1091, 0]
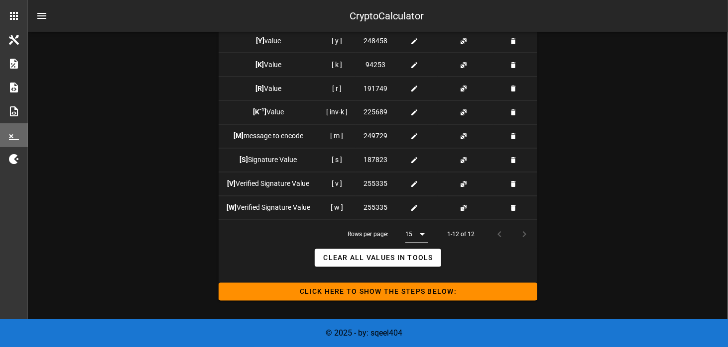
click at [411, 234] on div "15" at bounding box center [408, 234] width 7 height 9
click at [419, 313] on div "All" at bounding box center [419, 313] width 9 height 9
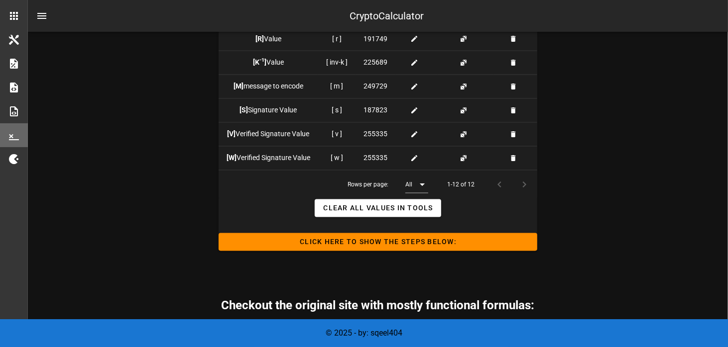
scroll to position [1190, 0]
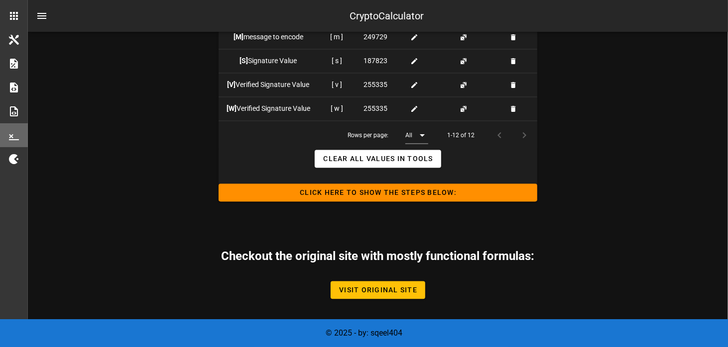
click at [525, 135] on div at bounding box center [522, 135] width 21 height 18
click at [501, 135] on div at bounding box center [500, 135] width 21 height 18
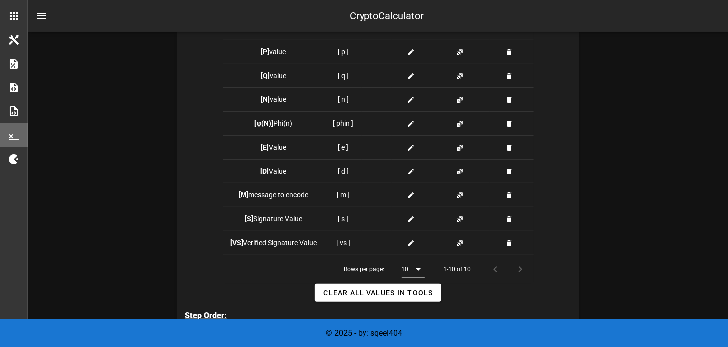
scroll to position [245, 0]
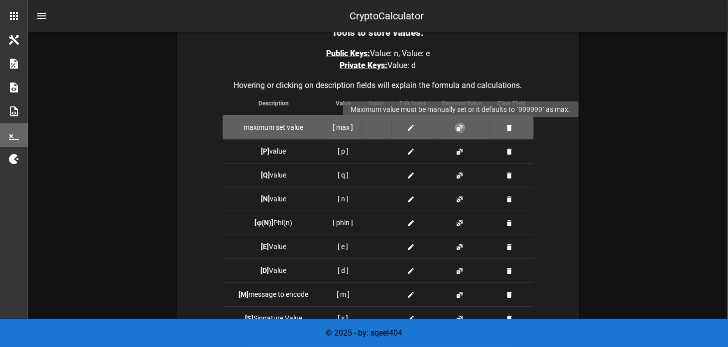
click at [461, 126] on button "button" at bounding box center [460, 128] width 8 height 8
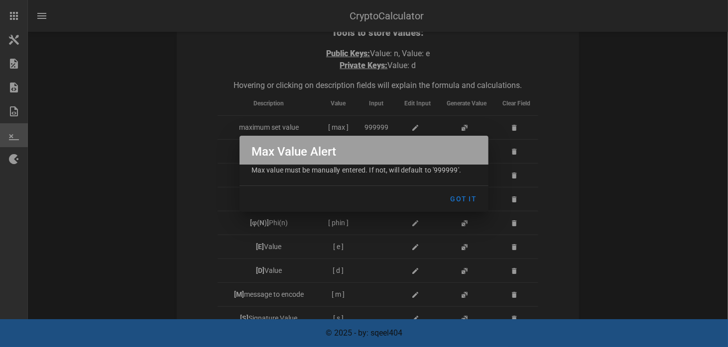
click at [338, 164] on div "Max Value Alert" at bounding box center [363, 150] width 249 height 29
click at [458, 197] on span "Got It" at bounding box center [462, 199] width 27 height 8
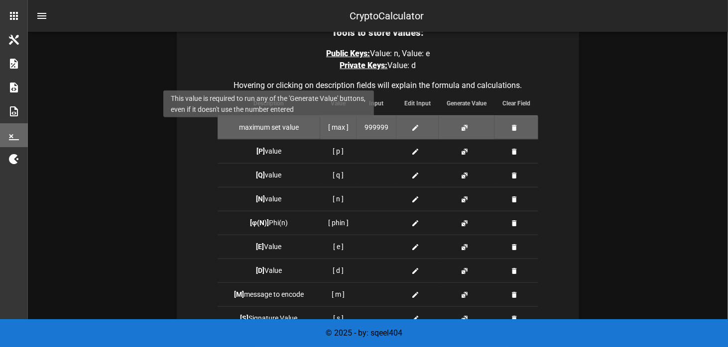
click at [269, 127] on span "maximum set value" at bounding box center [269, 127] width 60 height 8
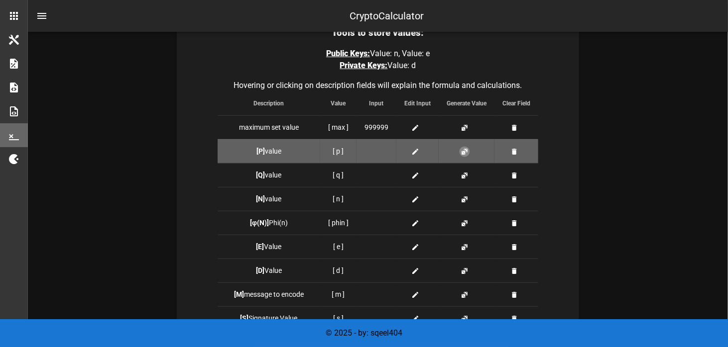
drag, startPoint x: 461, startPoint y: 151, endPoint x: 430, endPoint y: 147, distance: 30.6
click at [453, 148] on td at bounding box center [466, 151] width 56 height 24
drag, startPoint x: 468, startPoint y: 148, endPoint x: 463, endPoint y: 148, distance: 5.0
click at [468, 148] on button "button" at bounding box center [464, 152] width 8 height 8
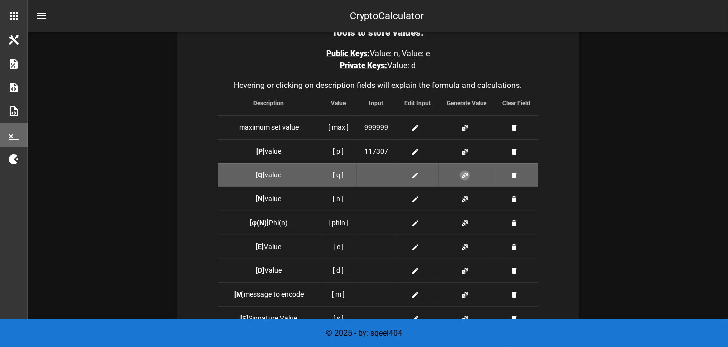
click at [464, 175] on button "button" at bounding box center [464, 176] width 8 height 8
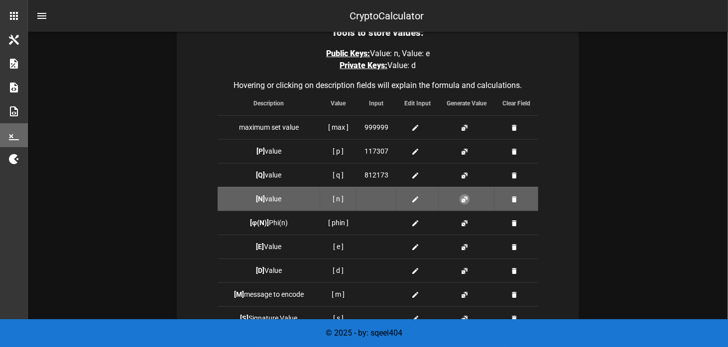
click at [462, 200] on button "button" at bounding box center [464, 200] width 8 height 8
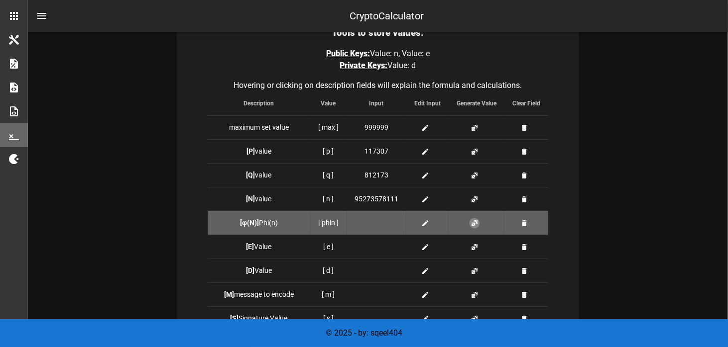
click at [472, 221] on button "button" at bounding box center [474, 223] width 8 height 8
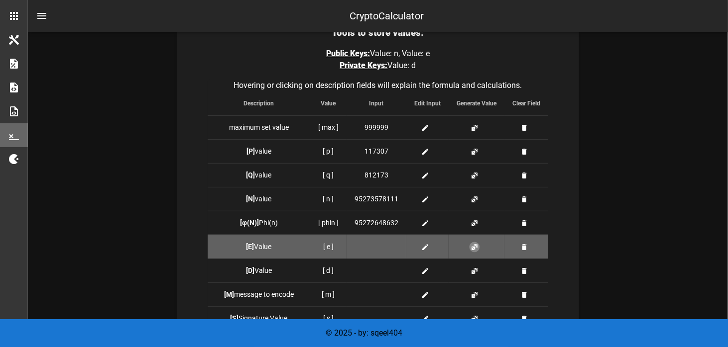
click at [474, 247] on button "button" at bounding box center [474, 247] width 8 height 8
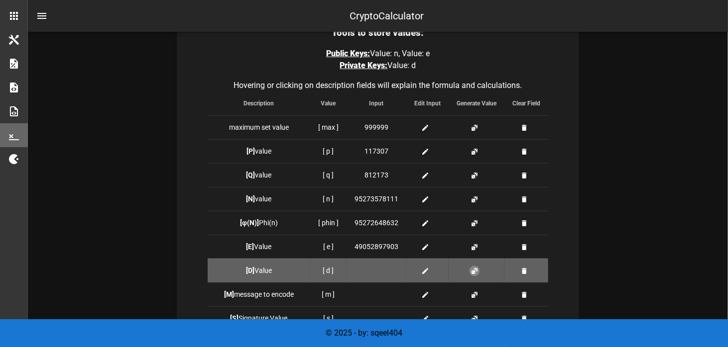
click at [473, 274] on button "button" at bounding box center [474, 271] width 8 height 8
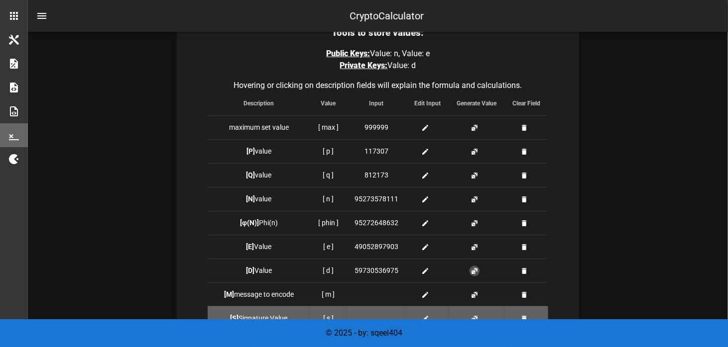
scroll to position [295, 0]
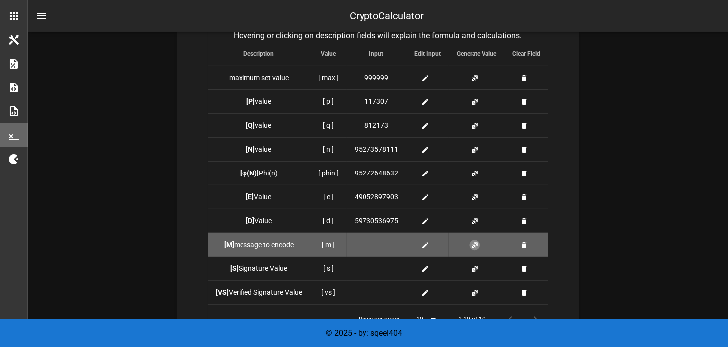
click at [477, 241] on button "button" at bounding box center [474, 245] width 8 height 8
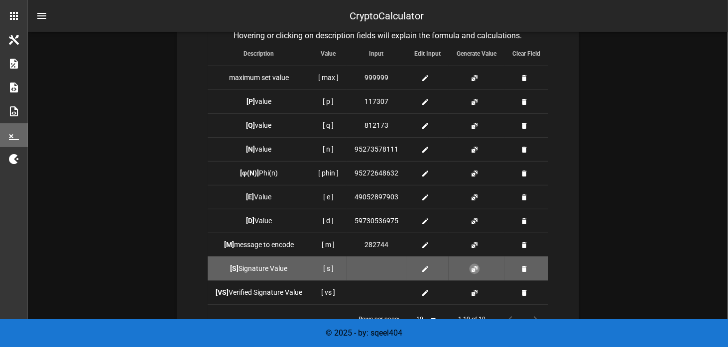
click at [476, 265] on button "button" at bounding box center [474, 269] width 8 height 8
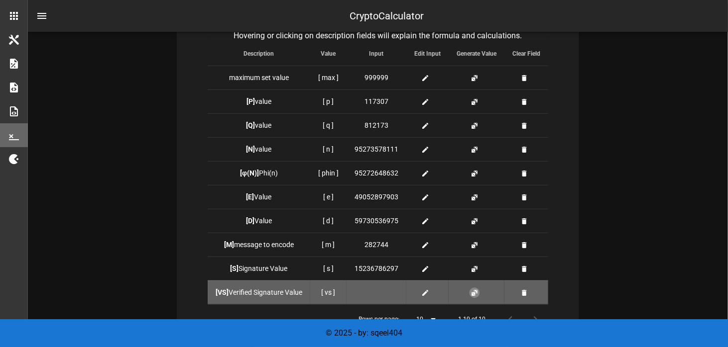
click at [474, 292] on button "button" at bounding box center [474, 293] width 8 height 8
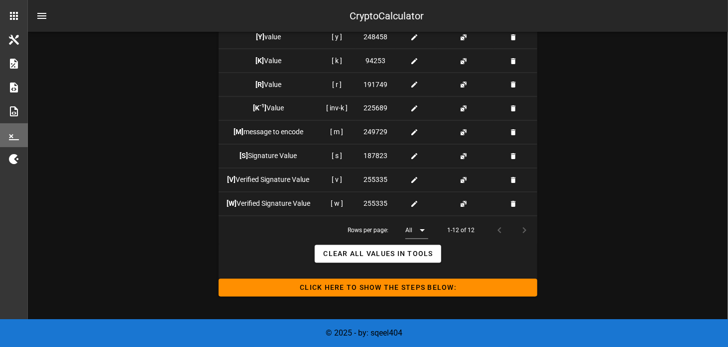
scroll to position [1190, 0]
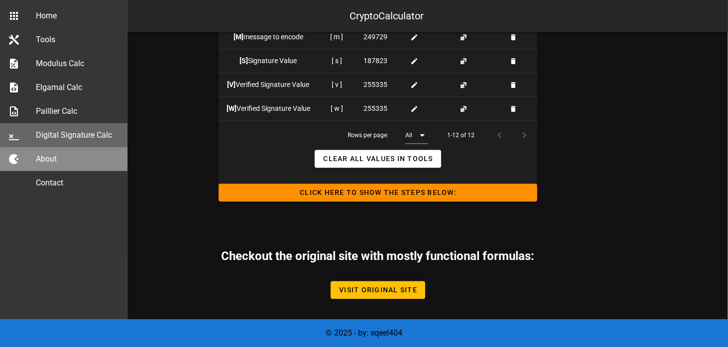
click at [46, 160] on div "About" at bounding box center [78, 158] width 84 height 9
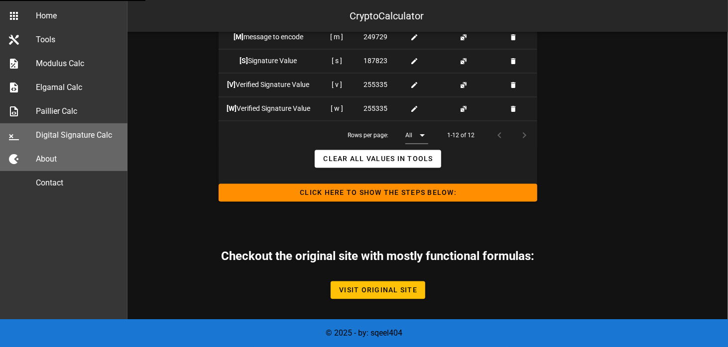
click at [49, 159] on div "About" at bounding box center [78, 158] width 84 height 9
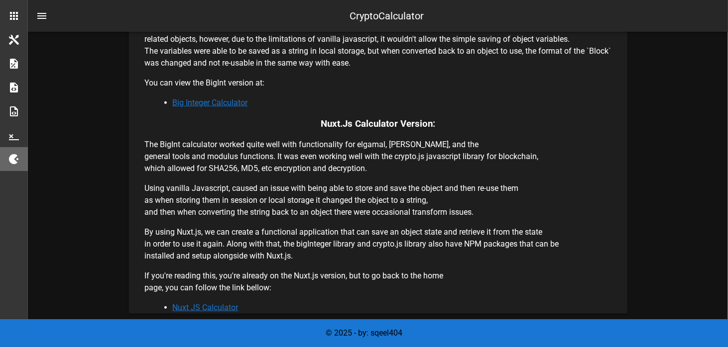
scroll to position [425, 0]
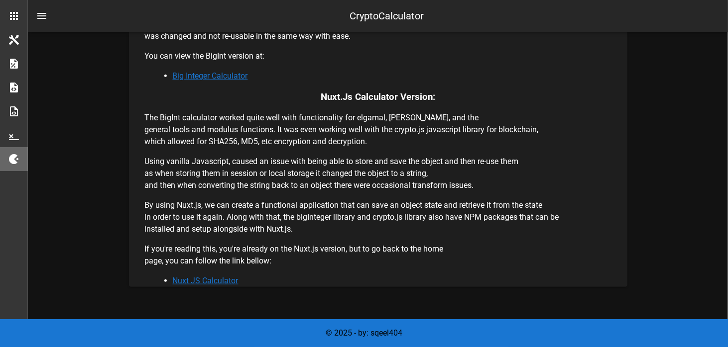
click at [229, 279] on link "Nuxt JS Calculator" at bounding box center [206, 280] width 66 height 9
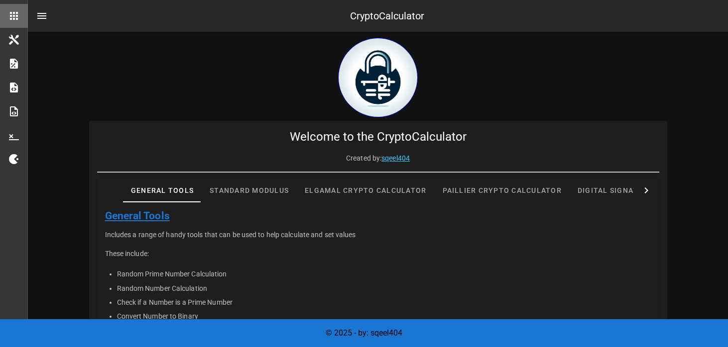
scroll to position [149, 0]
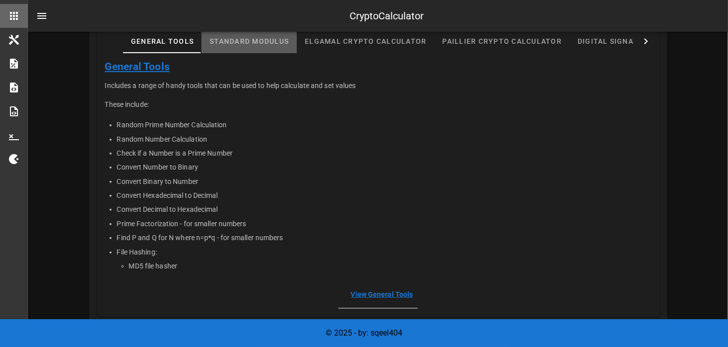
click at [272, 41] on div "Standard Modulus" at bounding box center [249, 41] width 95 height 24
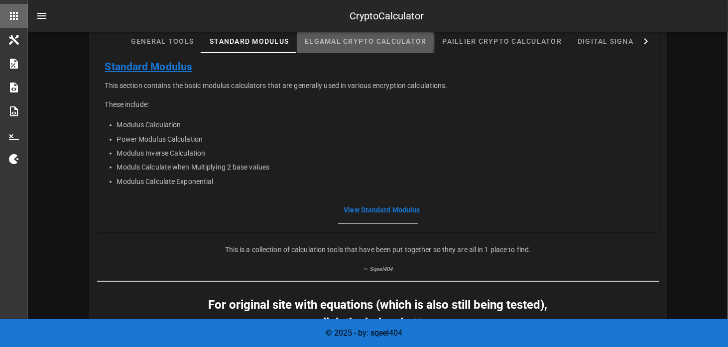
click at [347, 43] on div "Elgamal Crypto Calculator" at bounding box center [365, 41] width 137 height 24
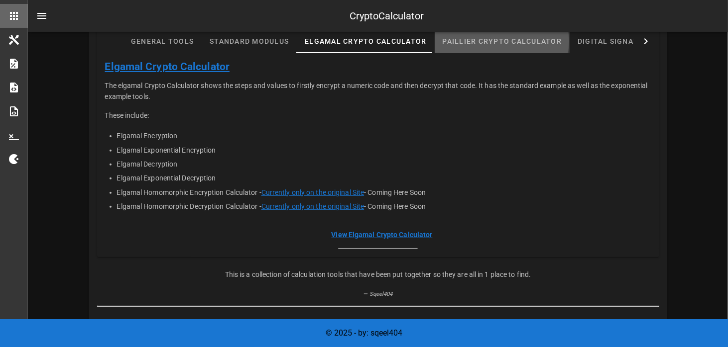
click at [480, 39] on div "Paillier Crypto Calculator" at bounding box center [501, 41] width 135 height 24
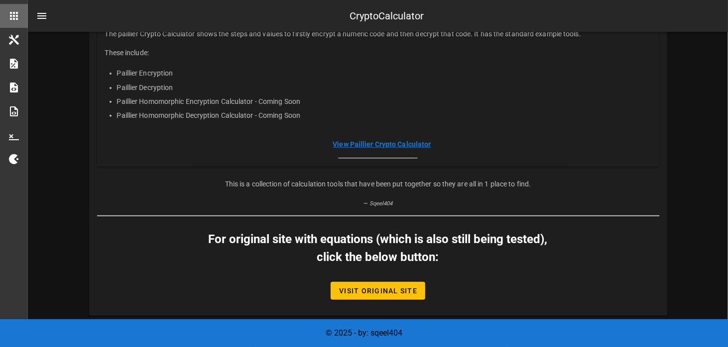
scroll to position [151, 0]
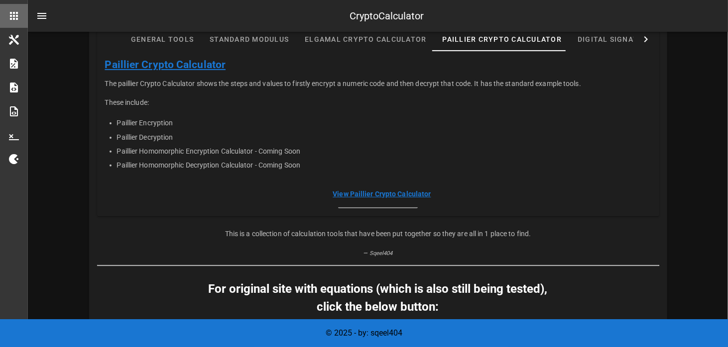
click at [376, 193] on link "View Paillier Crypto Calculator" at bounding box center [381, 194] width 98 height 8
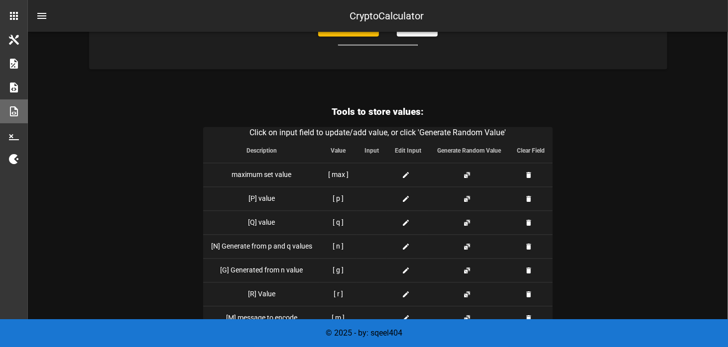
scroll to position [1385, 0]
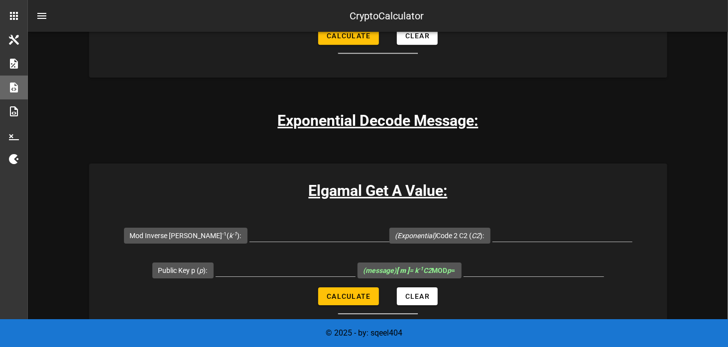
scroll to position [2239, 0]
